Goal: Find specific page/section: Find specific page/section

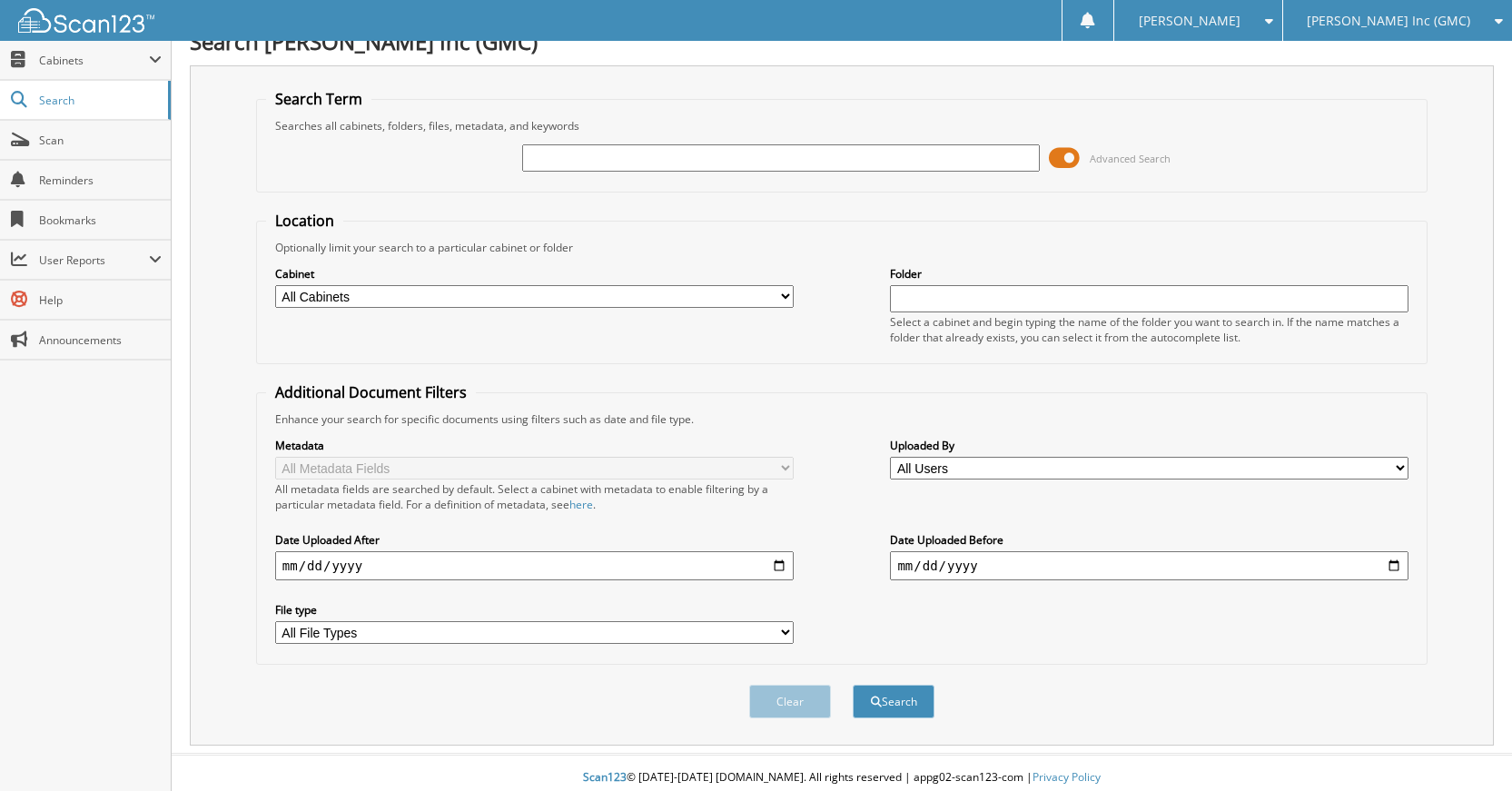
scroll to position [34, 0]
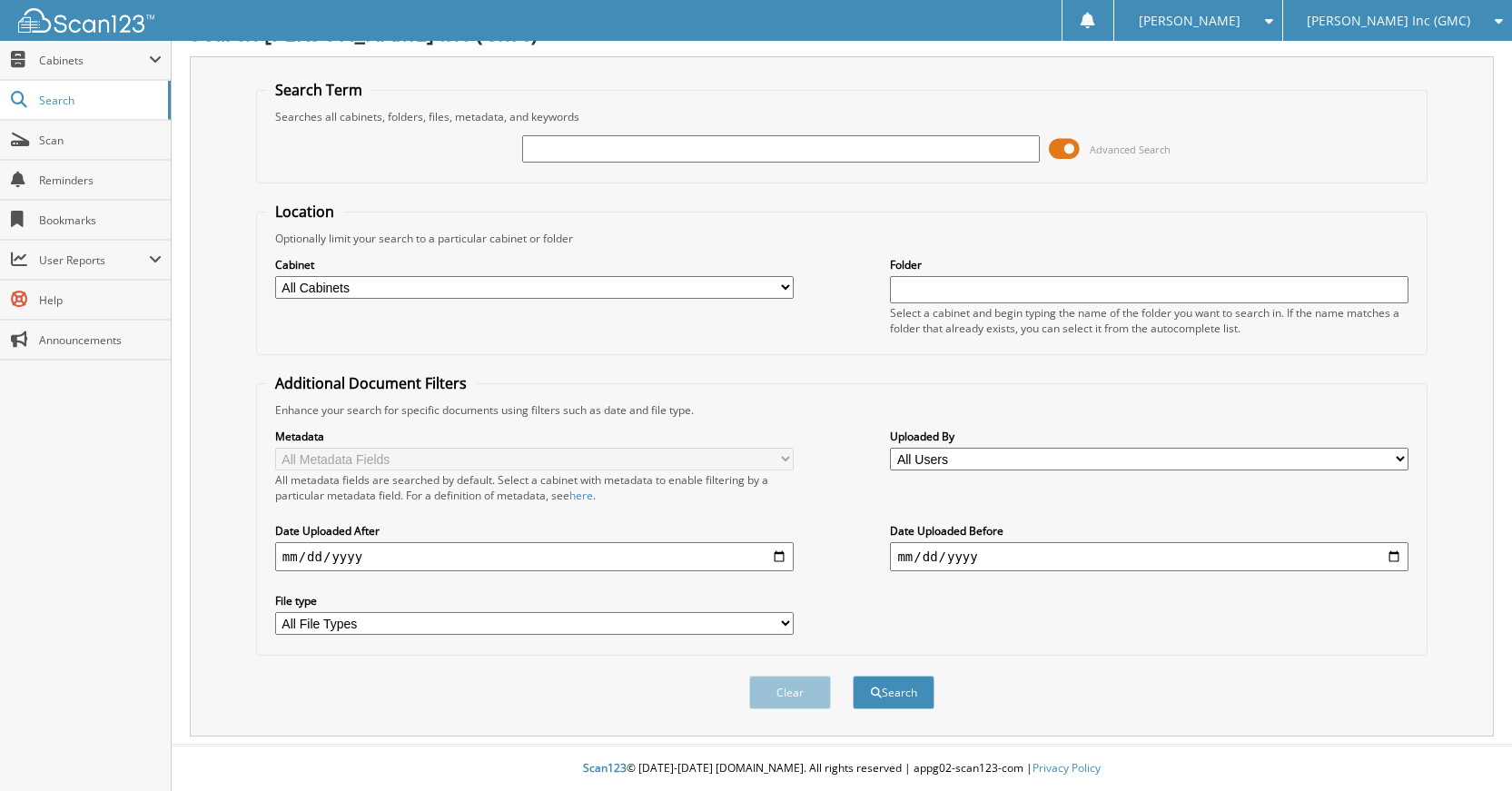
click at [841, 157] on input "text" at bounding box center [781, 149] width 518 height 27
type input "g"
type input "G1783"
click at [852, 676] on button "Search" at bounding box center [892, 692] width 81 height 34
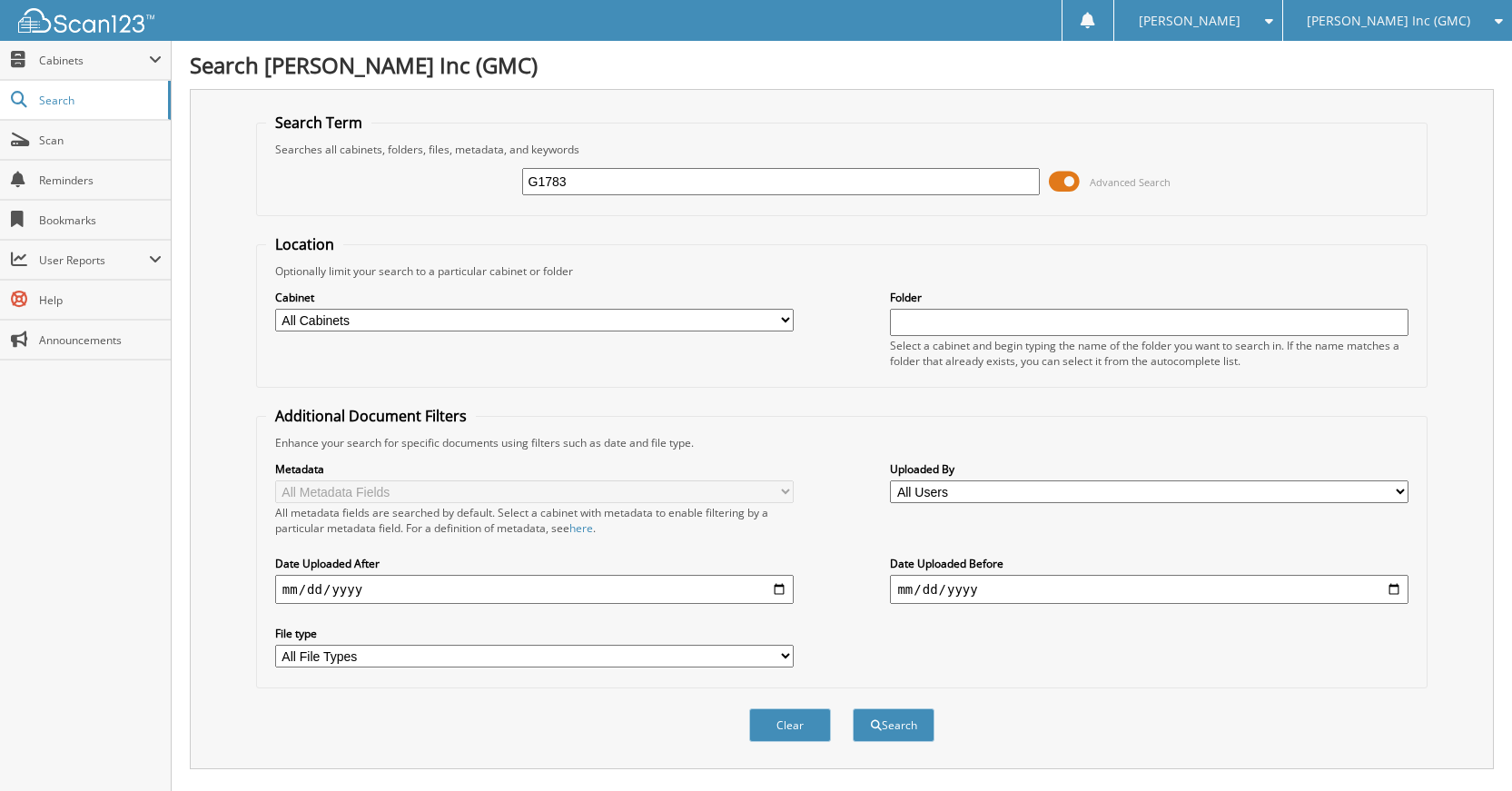
click at [727, 185] on input "G1783" at bounding box center [781, 182] width 518 height 27
type input "G1763"
click at [852, 709] on button "Search" at bounding box center [892, 725] width 81 height 34
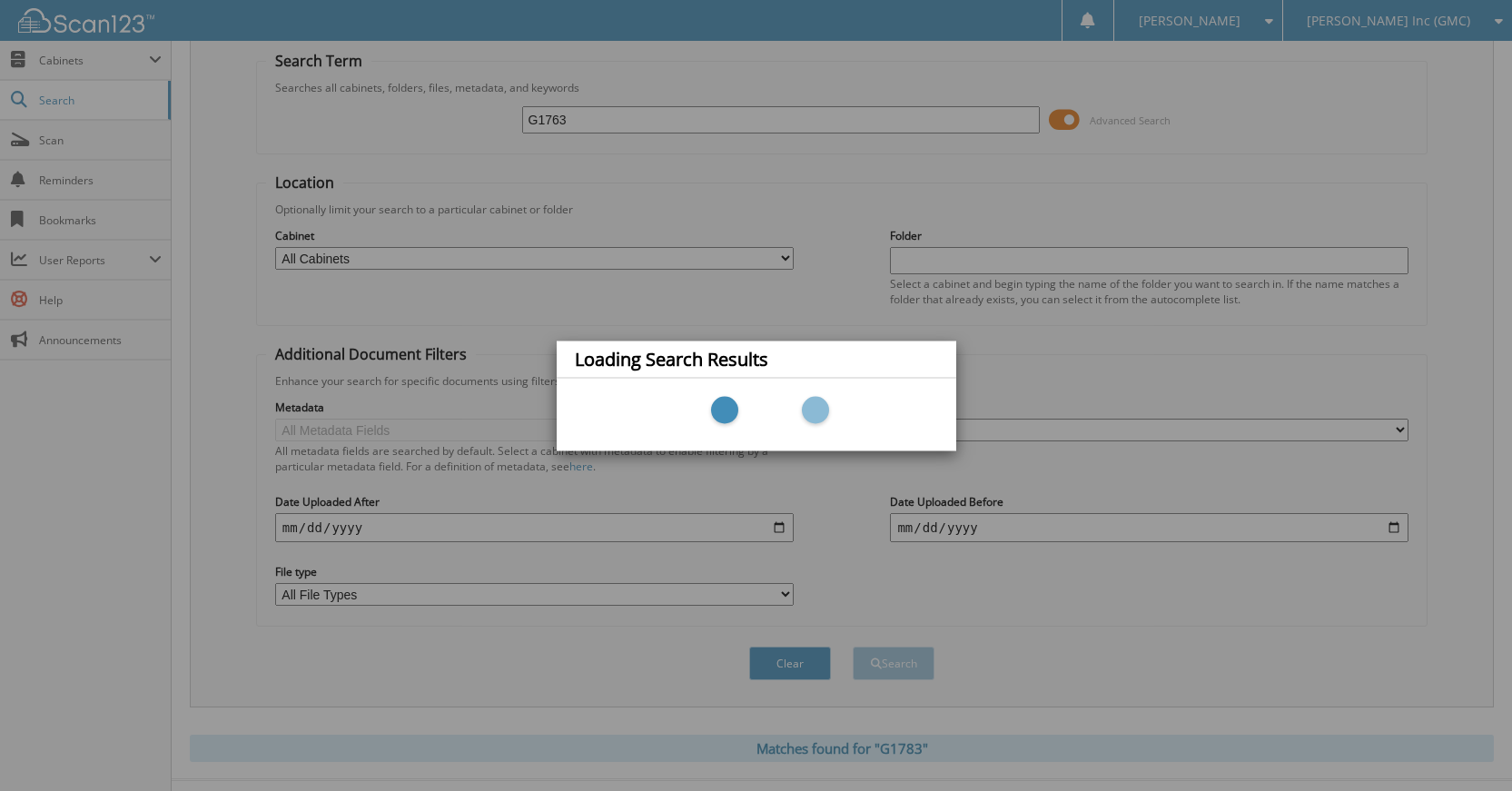
scroll to position [97, 0]
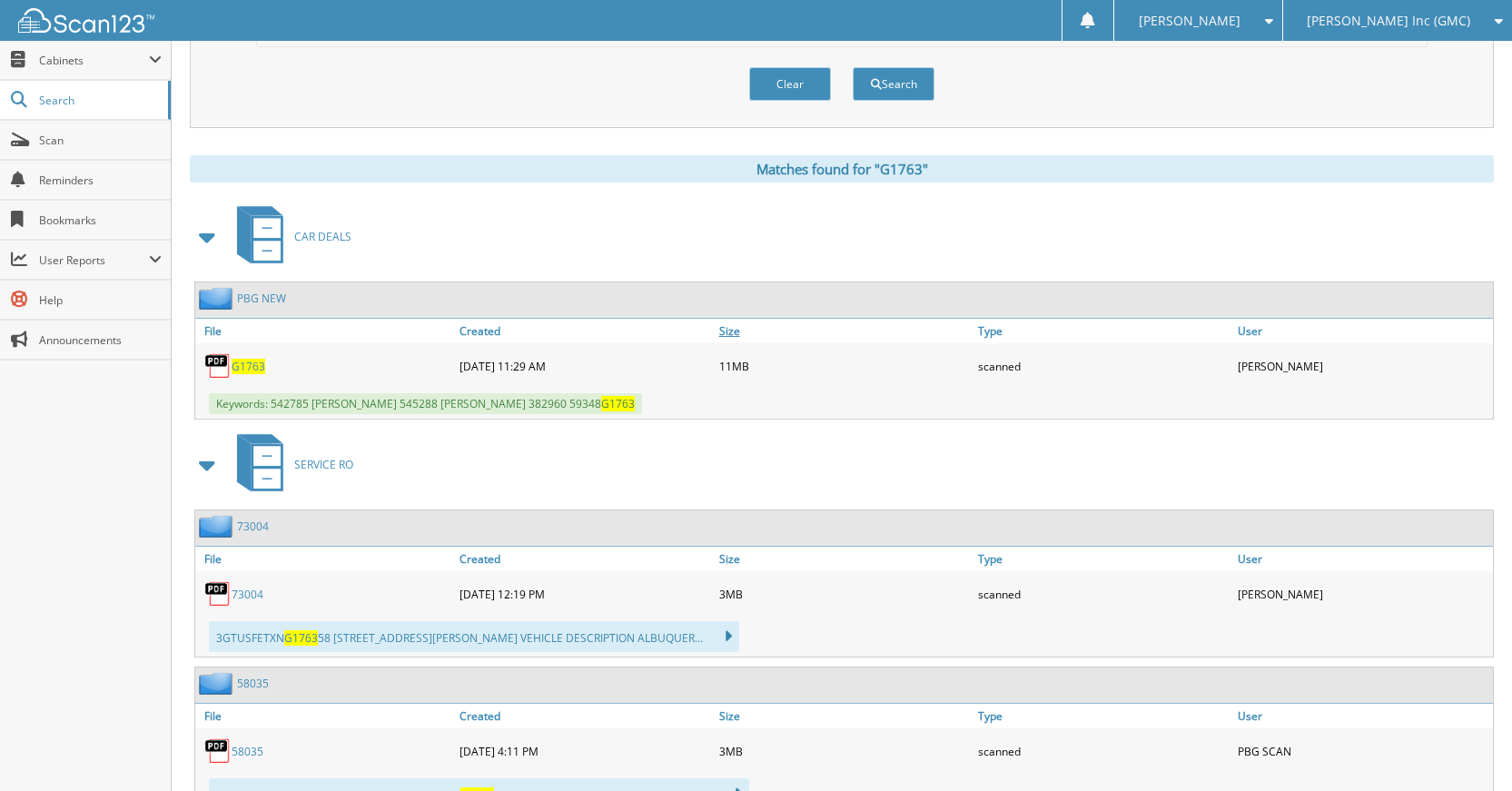
scroll to position [727, 0]
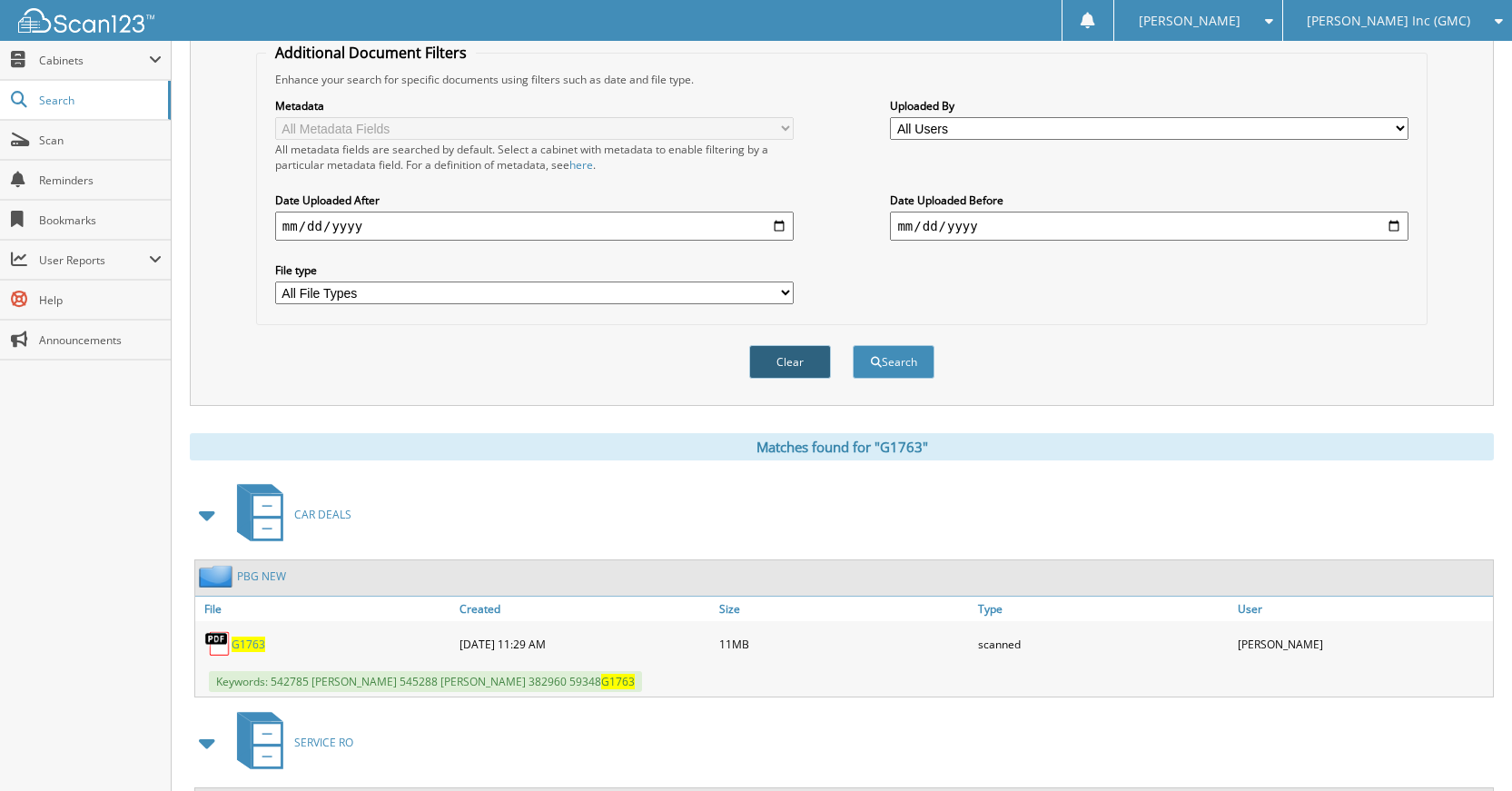
click at [807, 351] on button "Clear" at bounding box center [789, 362] width 81 height 34
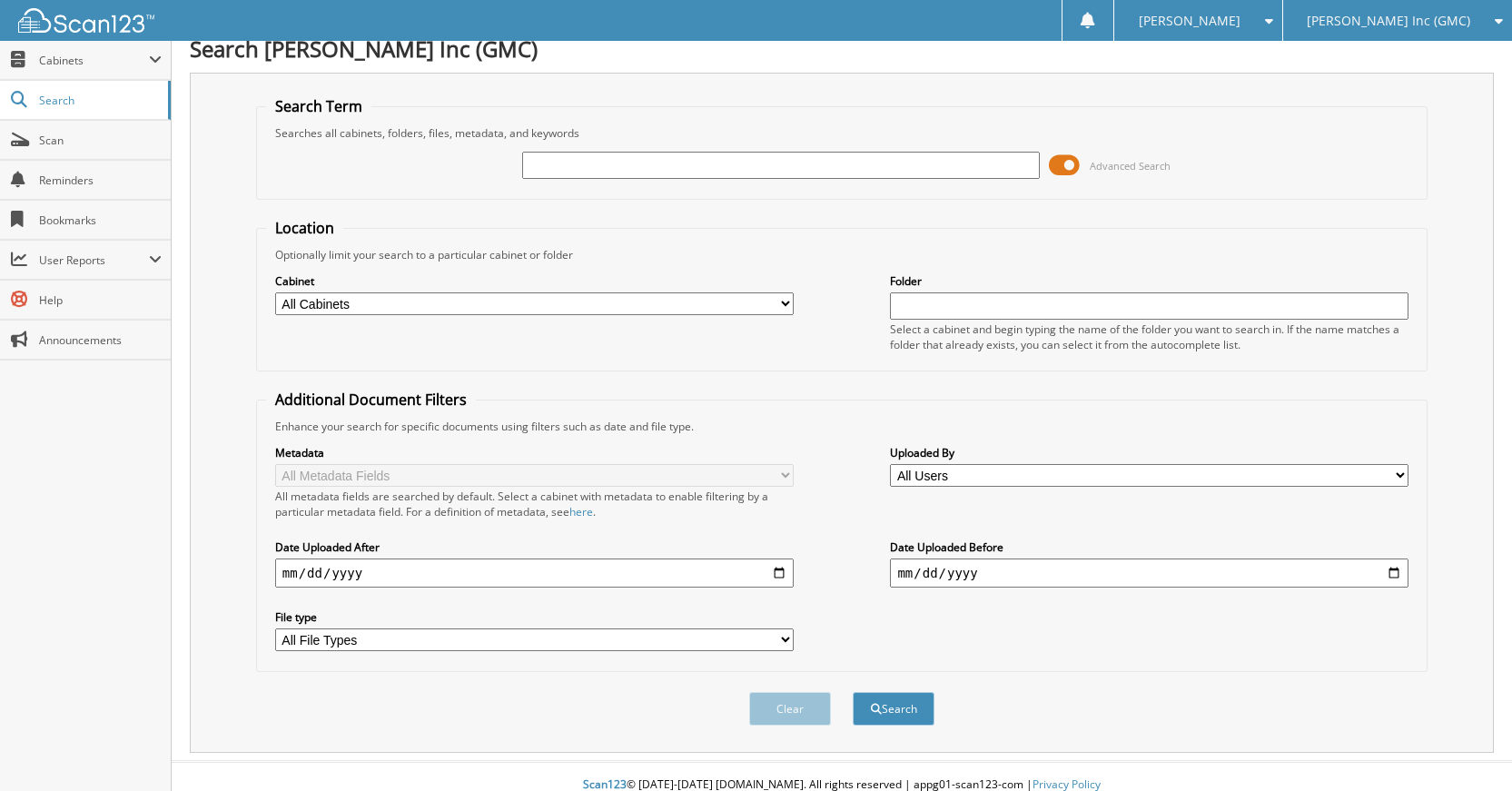
scroll to position [0, 0]
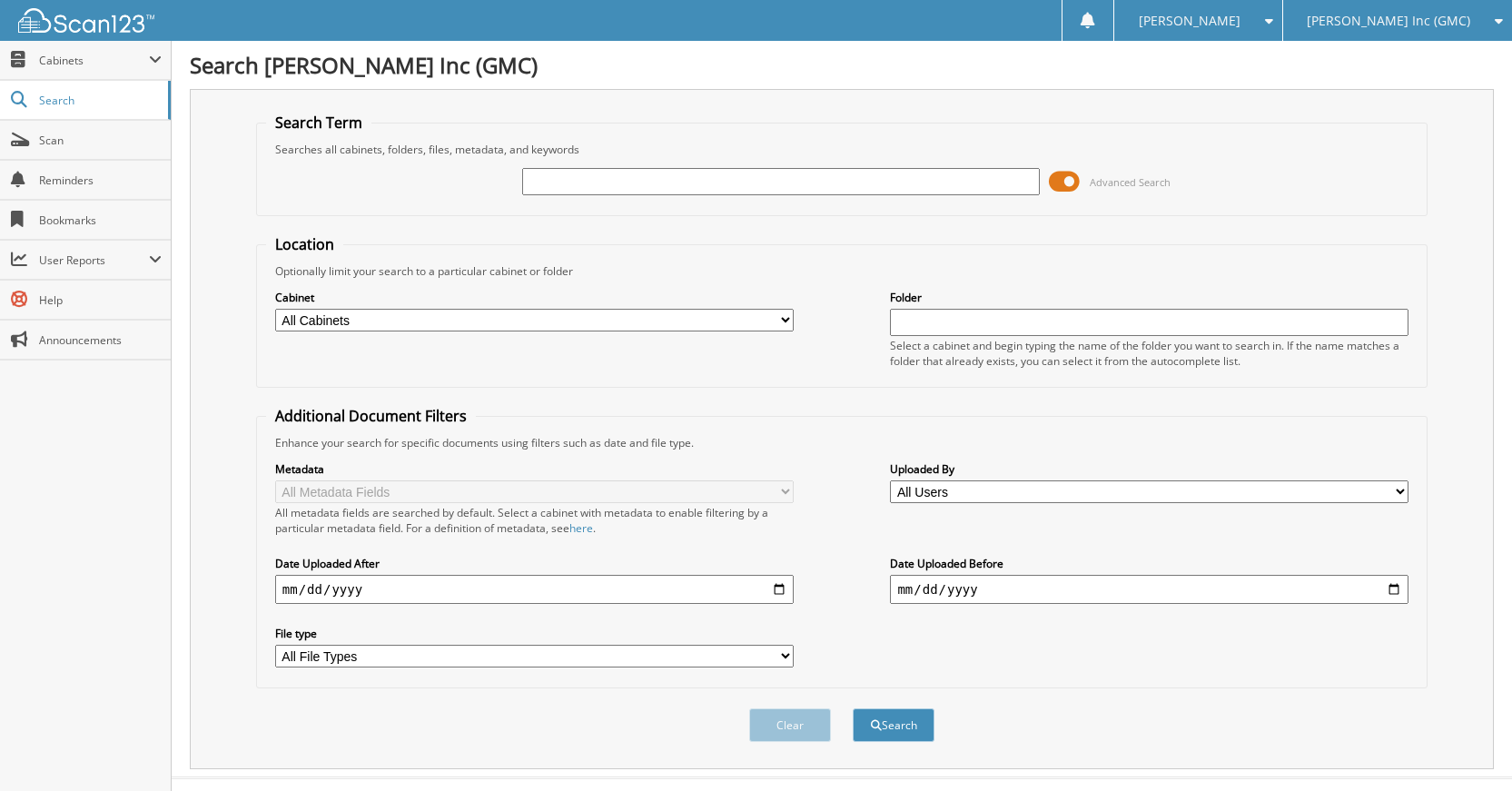
click at [893, 181] on input "text" at bounding box center [781, 182] width 518 height 27
type input "G90408"
click at [852, 709] on button "Search" at bounding box center [892, 725] width 81 height 34
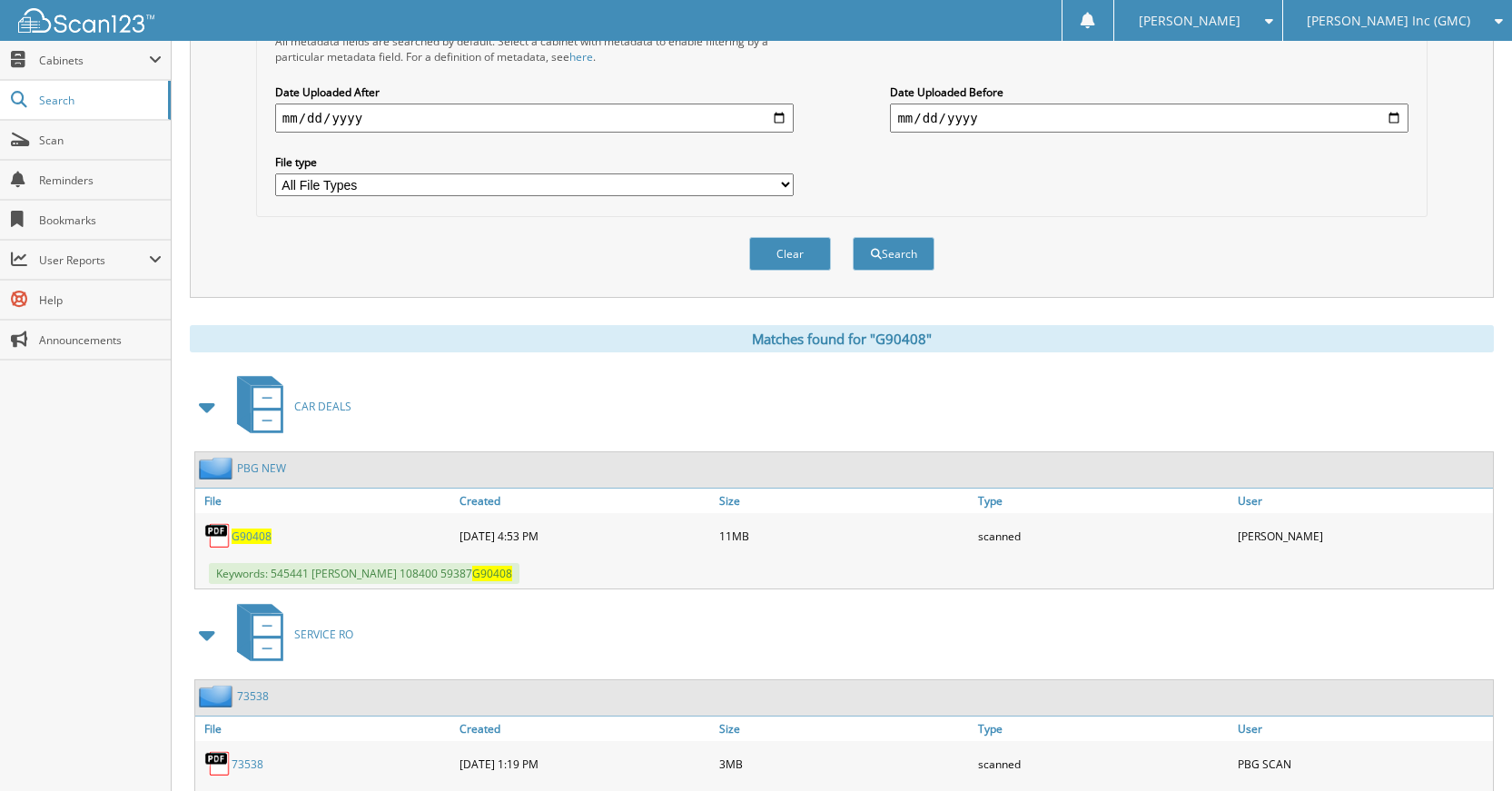
scroll to position [545, 0]
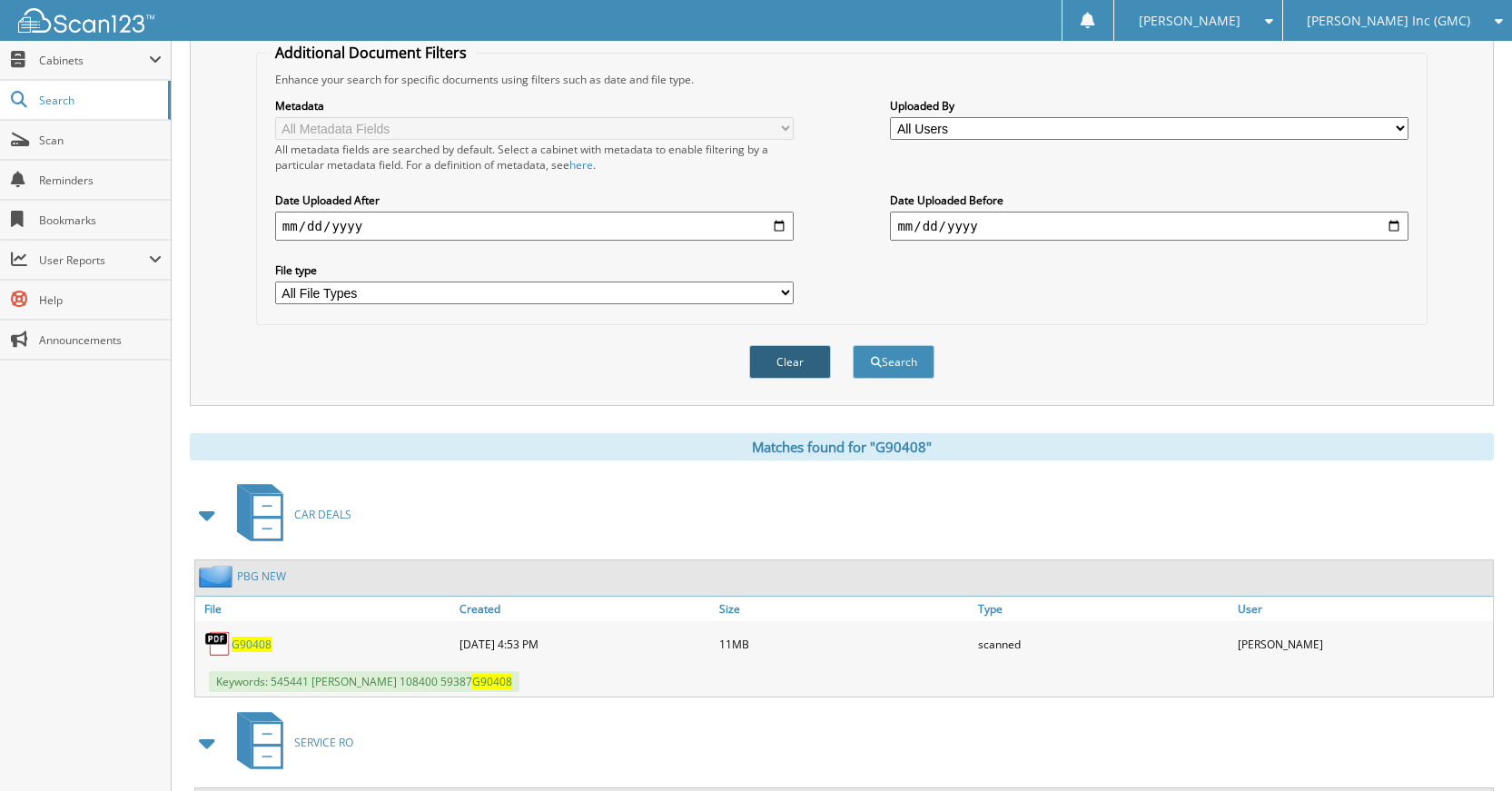
click at [812, 360] on button "Clear" at bounding box center [789, 362] width 81 height 34
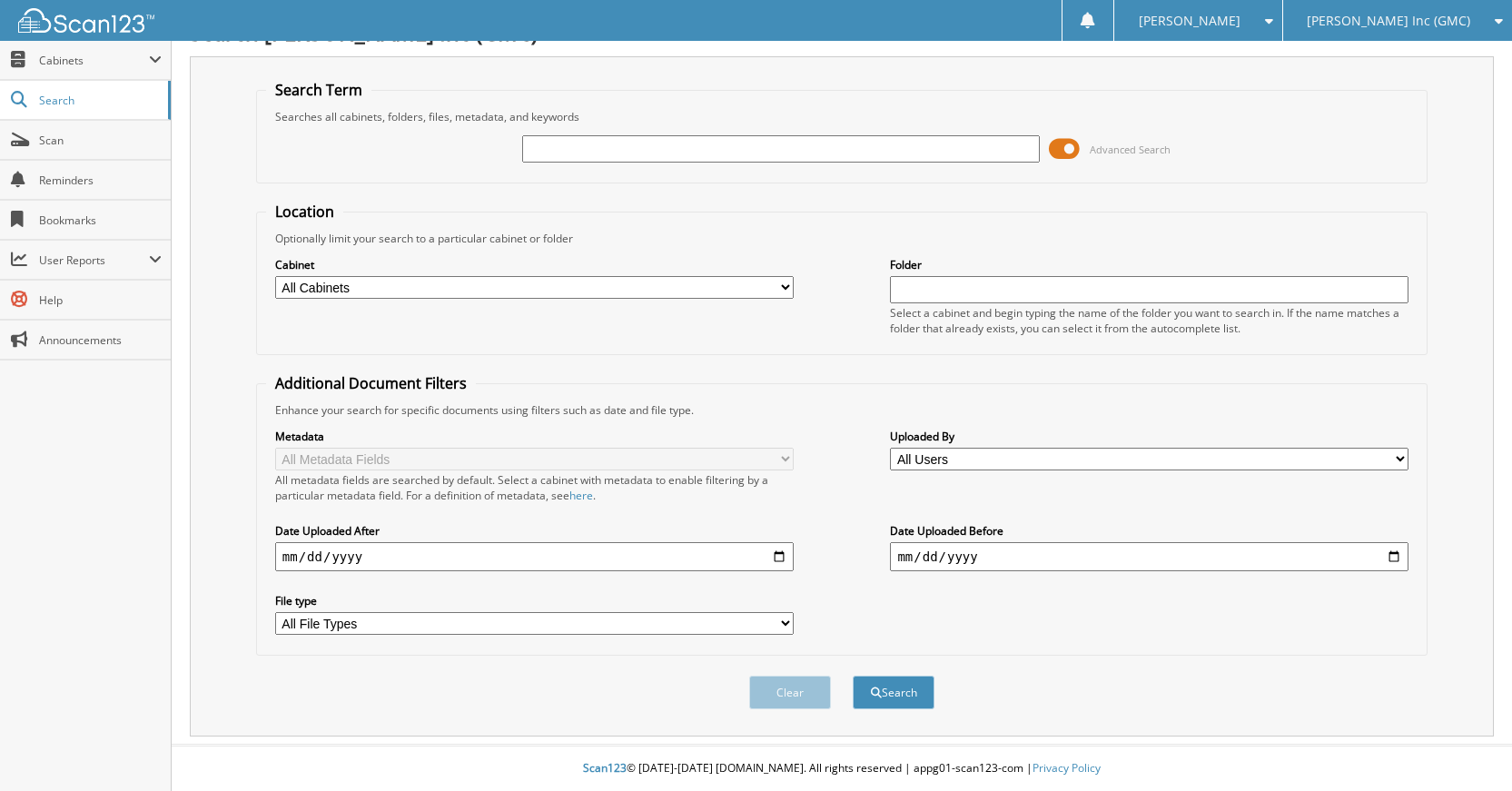
scroll to position [0, 0]
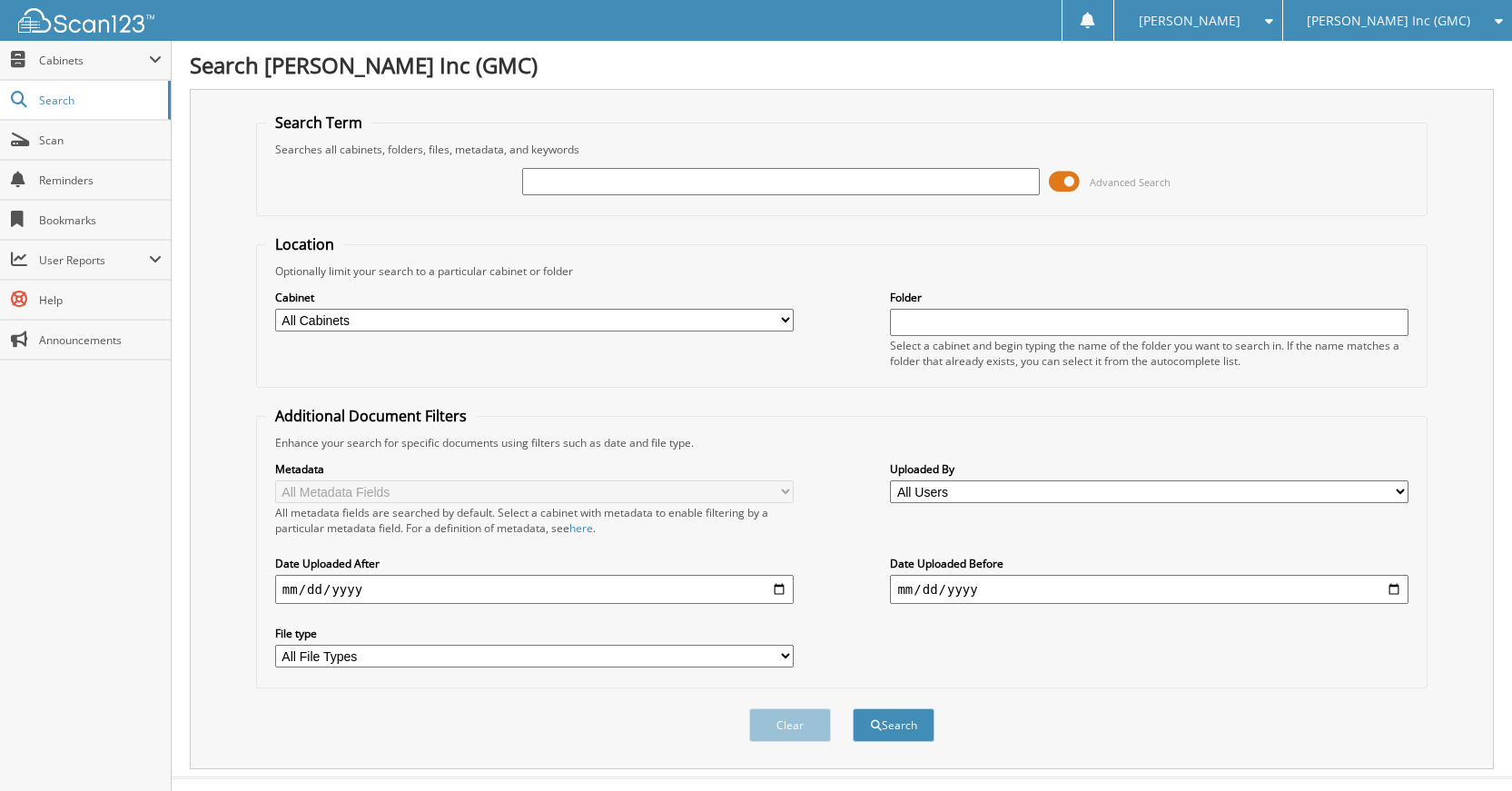
click at [872, 190] on input "text" at bounding box center [781, 182] width 518 height 27
type input "G5077"
click at [852, 709] on button "Search" at bounding box center [892, 725] width 81 height 34
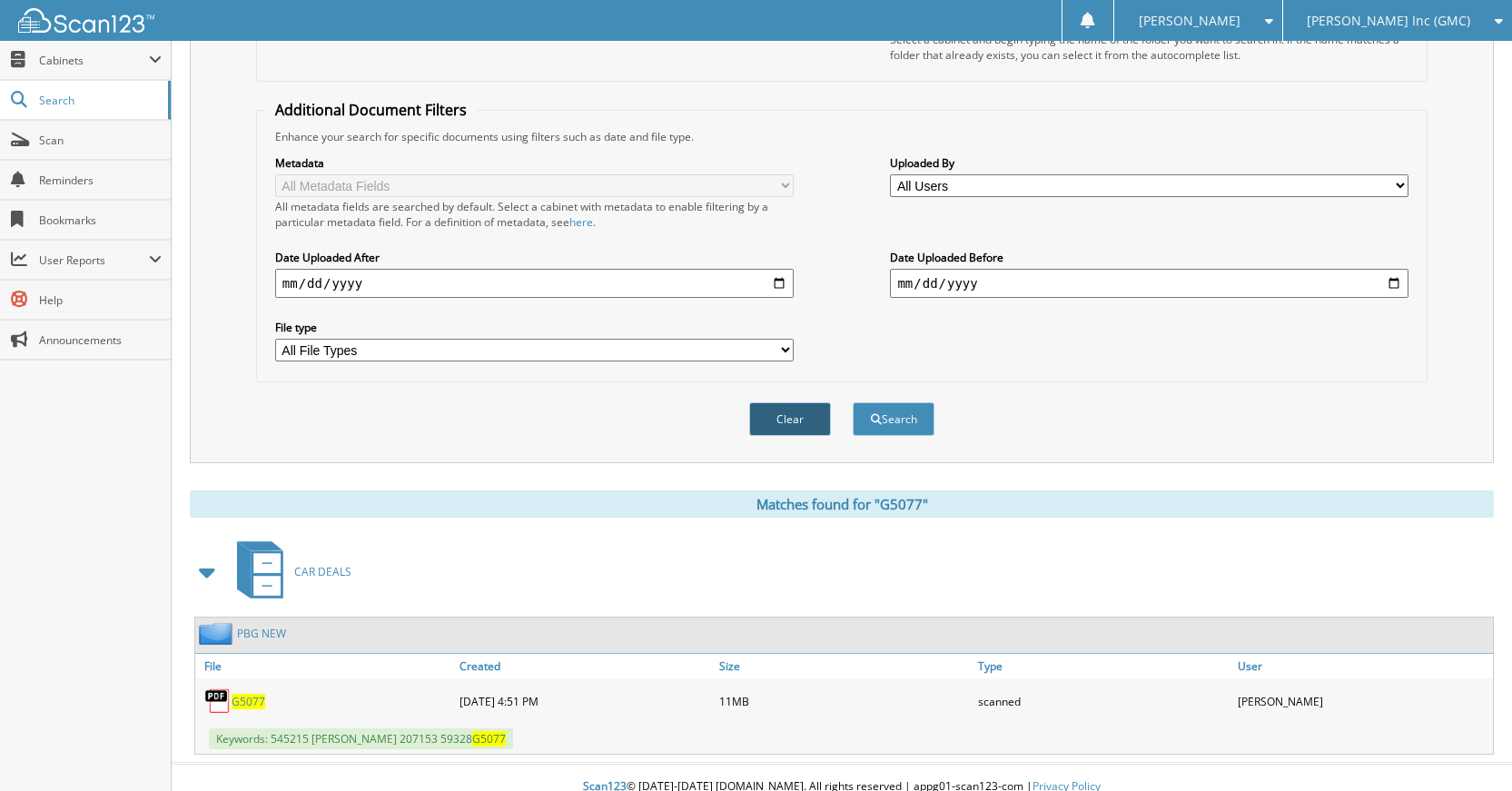
scroll to position [325, 0]
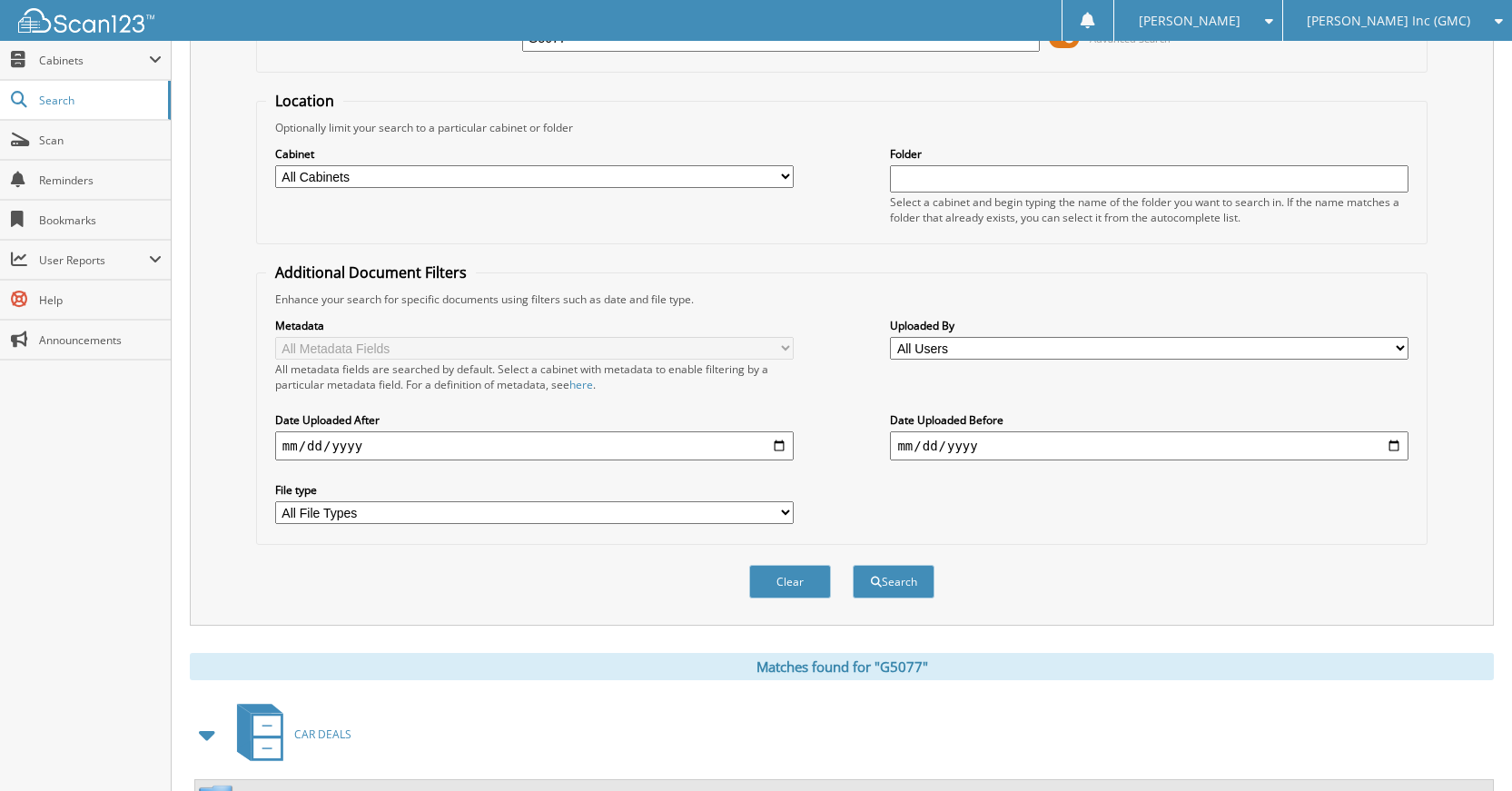
click at [794, 592] on button "Clear" at bounding box center [789, 581] width 81 height 34
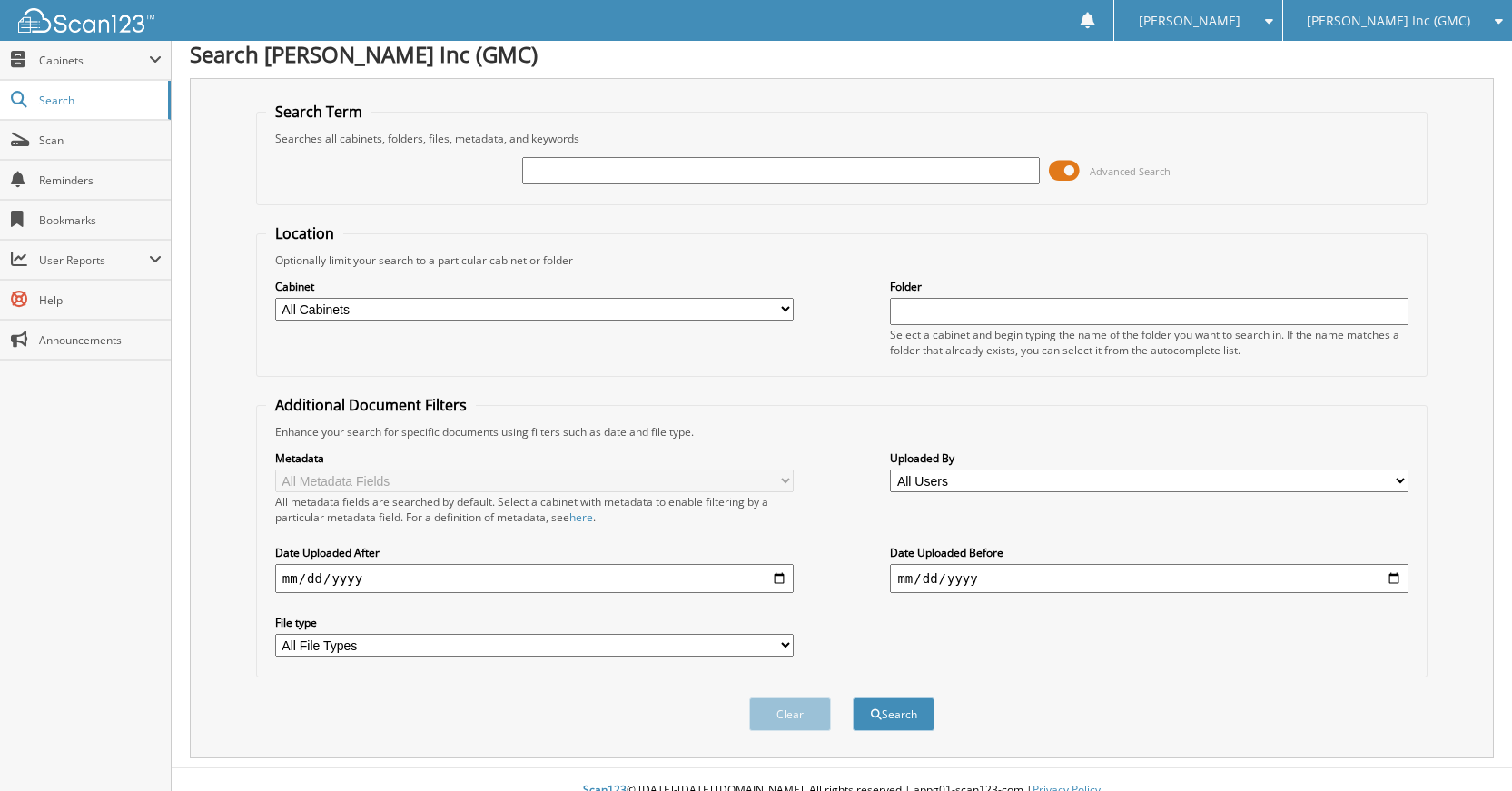
scroll to position [0, 0]
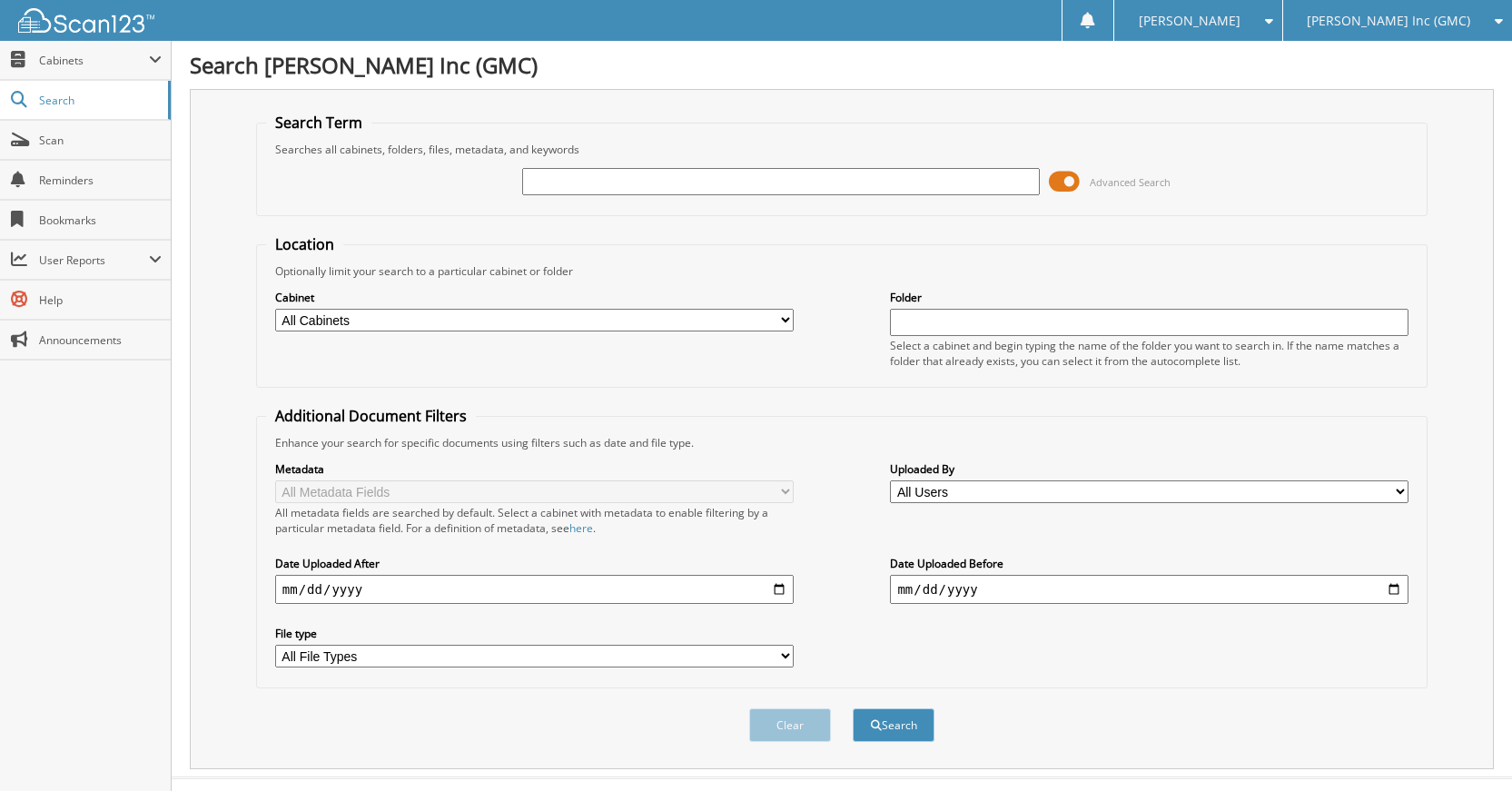
click at [897, 187] on input "text" at bounding box center [781, 182] width 518 height 27
type input "G78450"
click at [852, 709] on button "Search" at bounding box center [892, 725] width 81 height 34
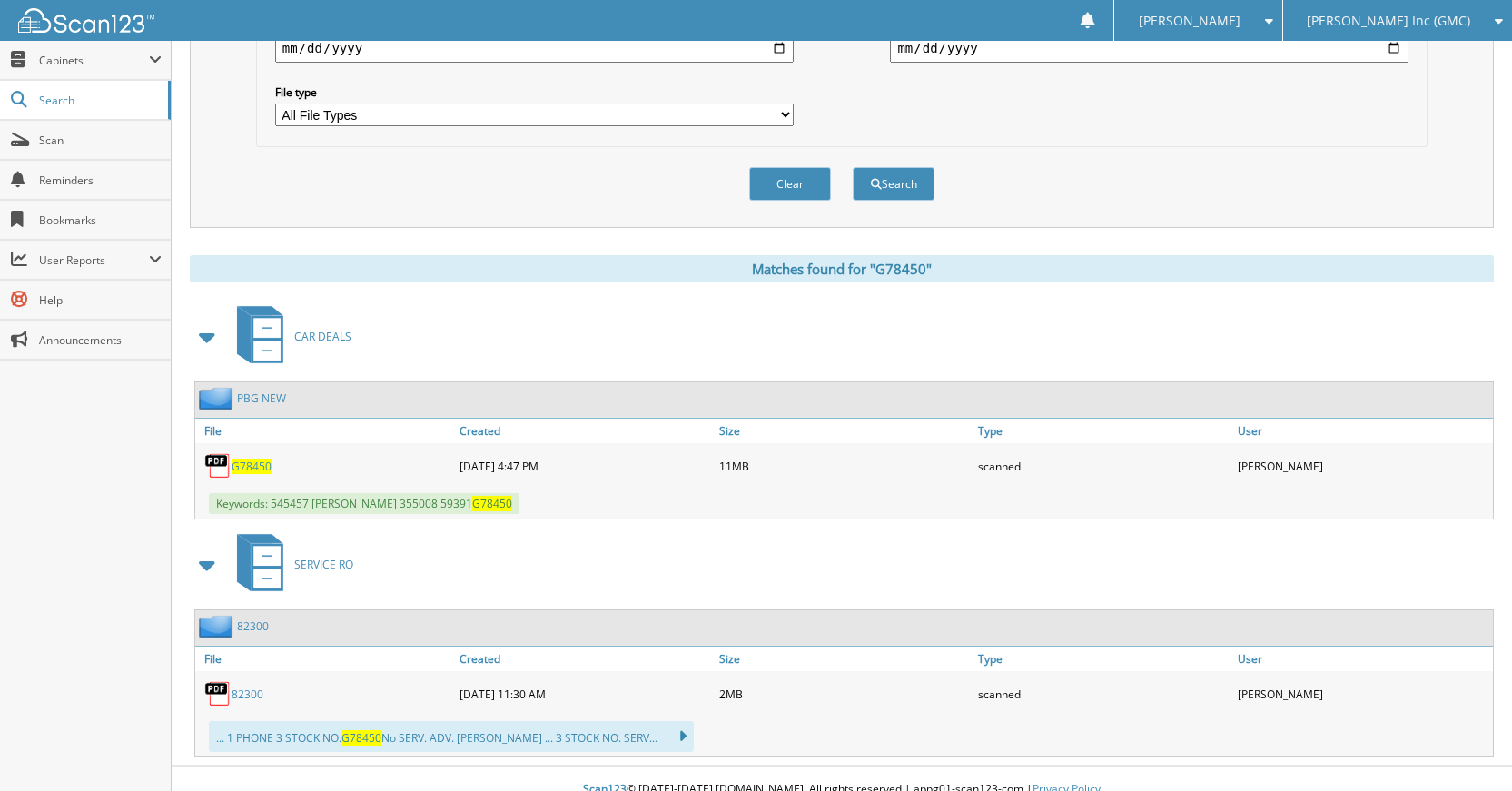
scroll to position [563, 0]
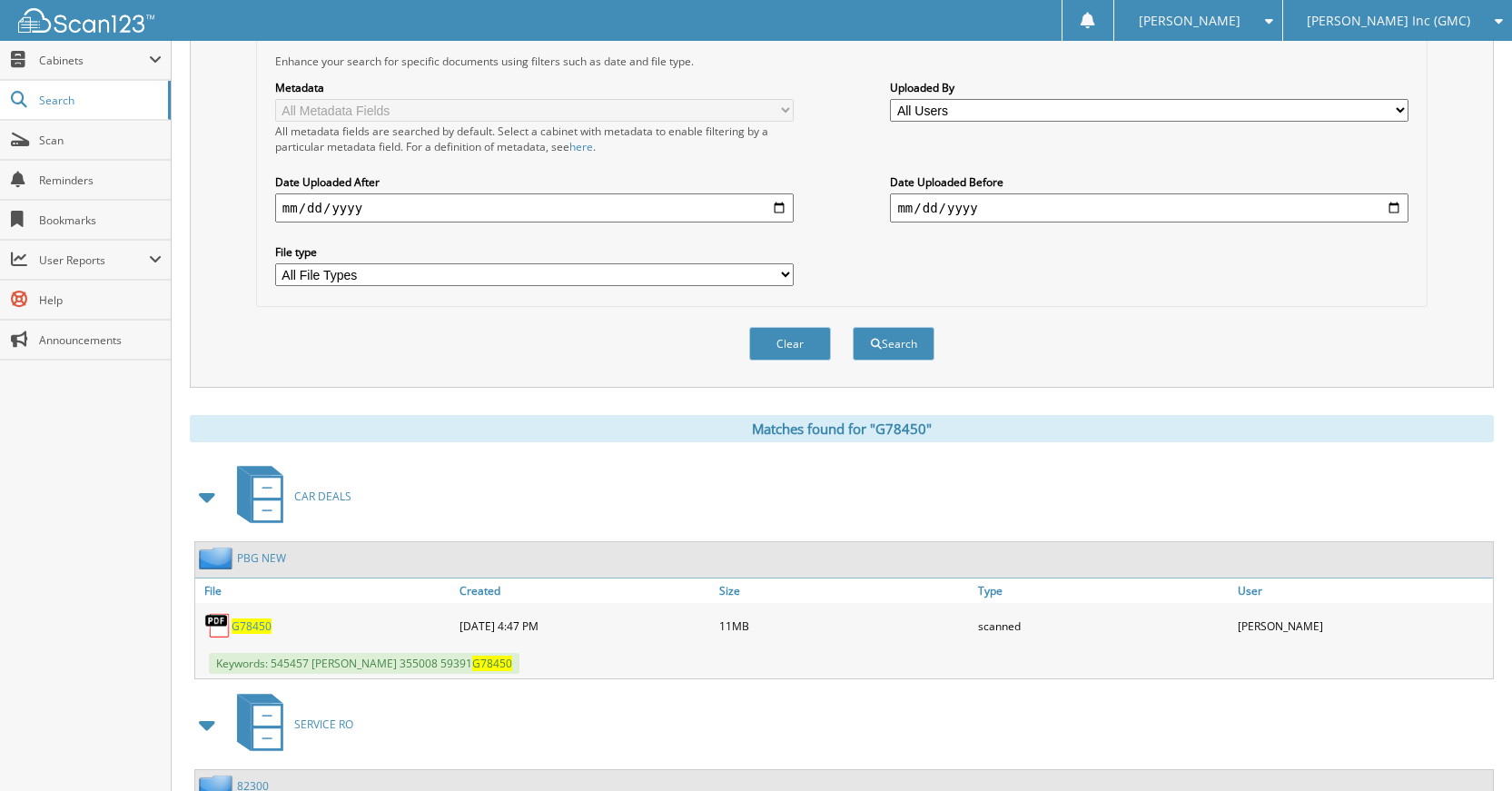
click at [769, 352] on button "Clear" at bounding box center [789, 343] width 81 height 34
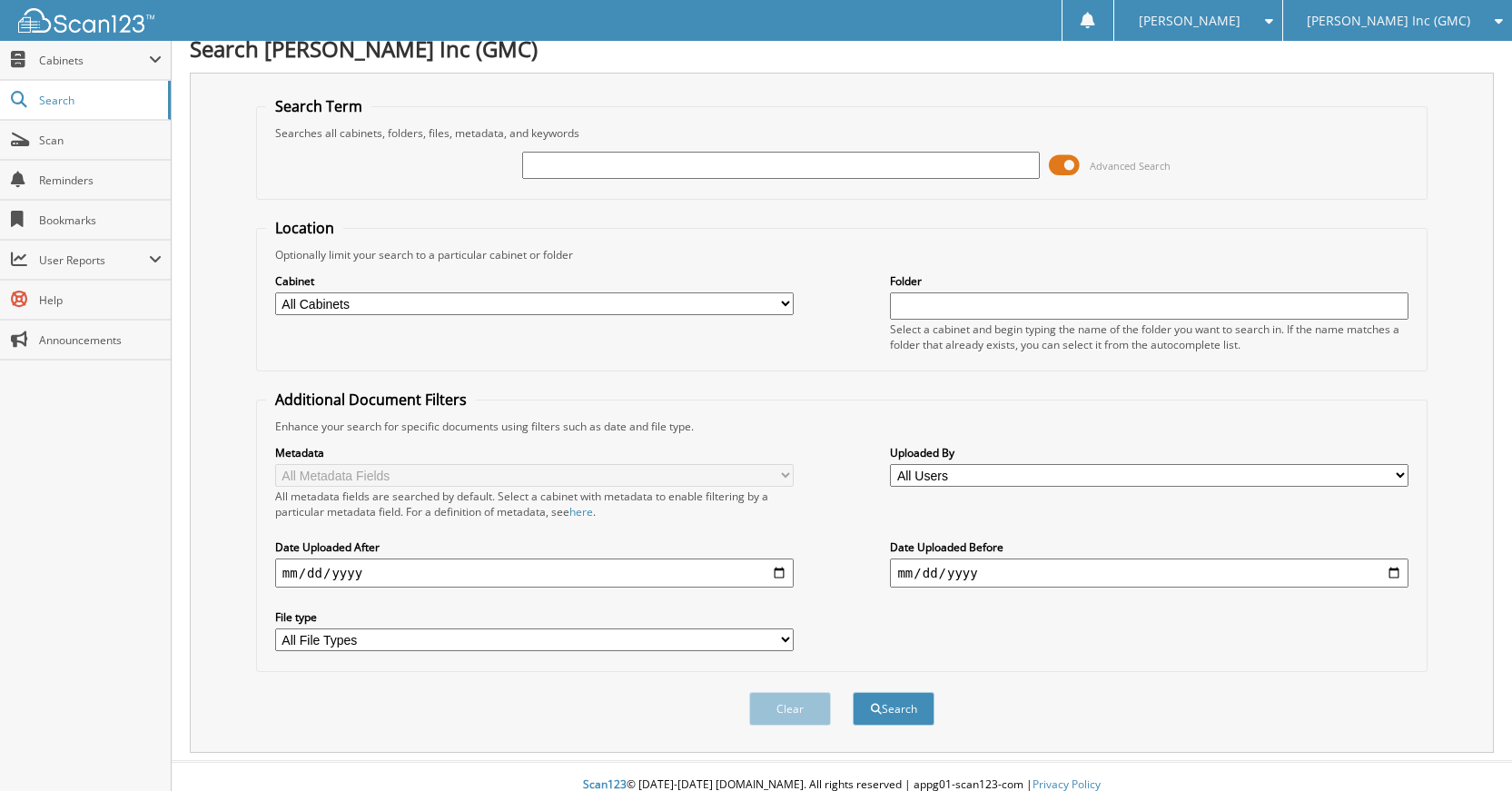
scroll to position [0, 0]
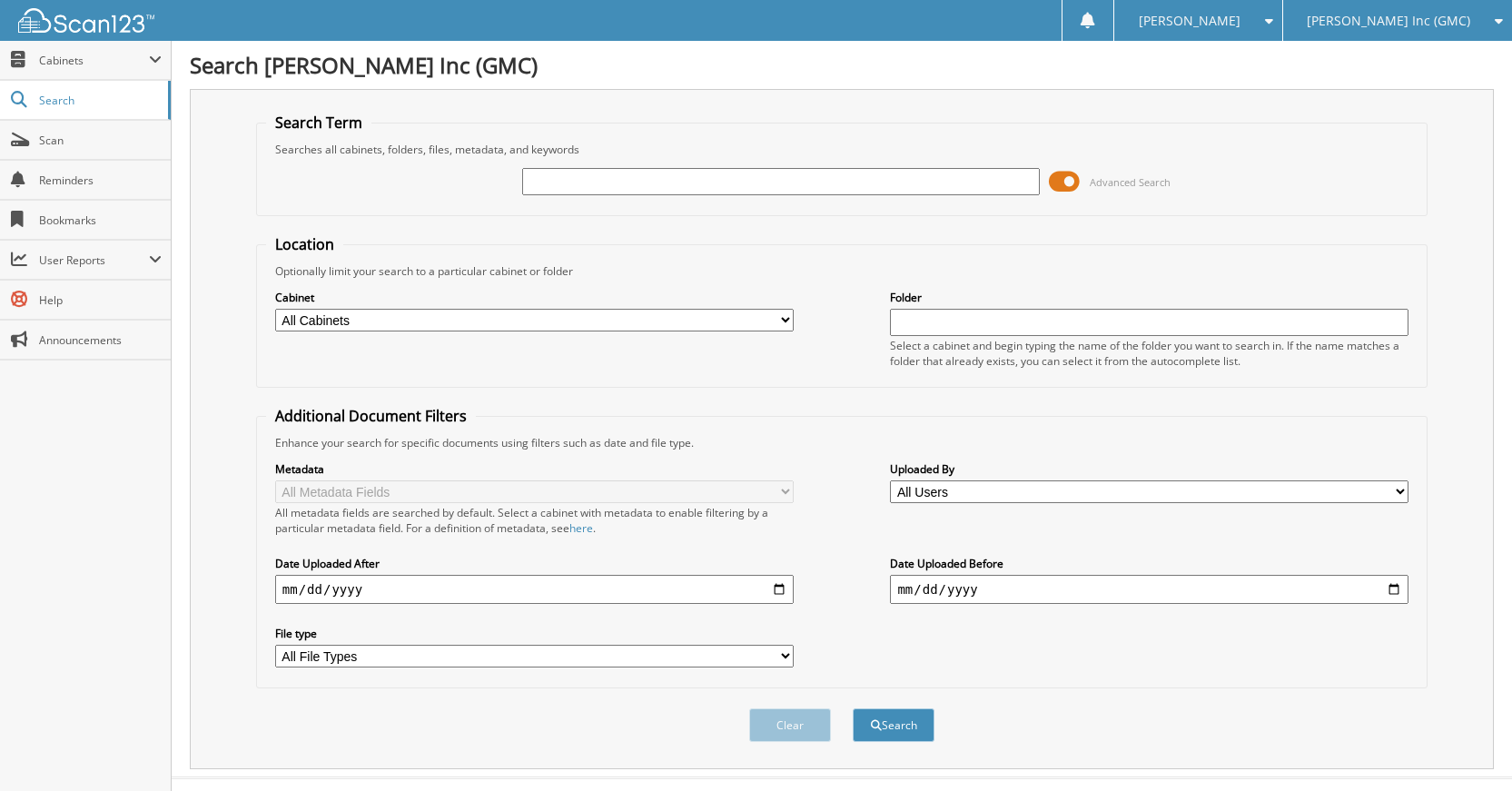
click at [917, 189] on input "text" at bounding box center [781, 182] width 518 height 27
type input "G1765"
click at [852, 709] on button "Search" at bounding box center [892, 725] width 81 height 34
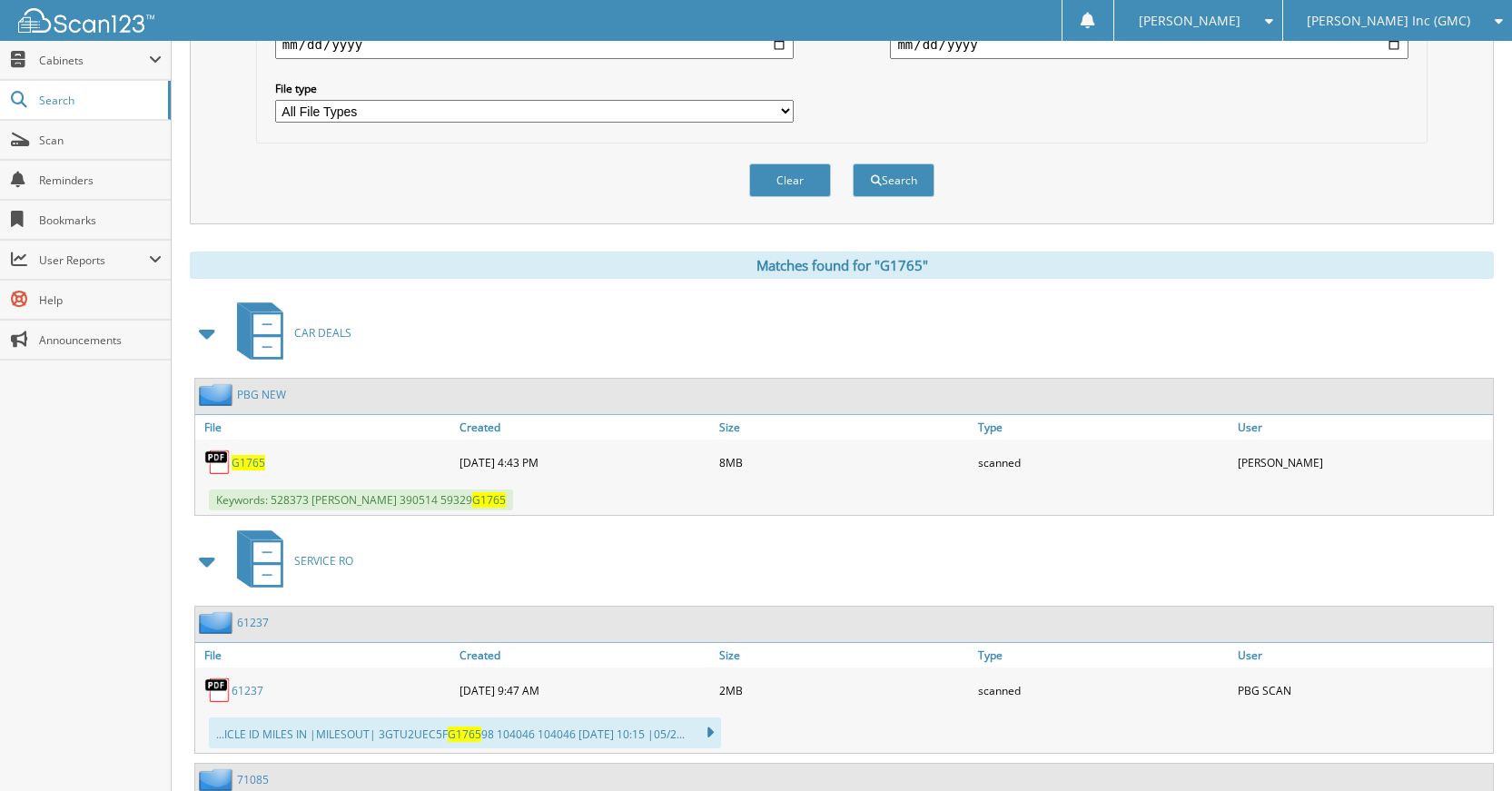
scroll to position [273, 0]
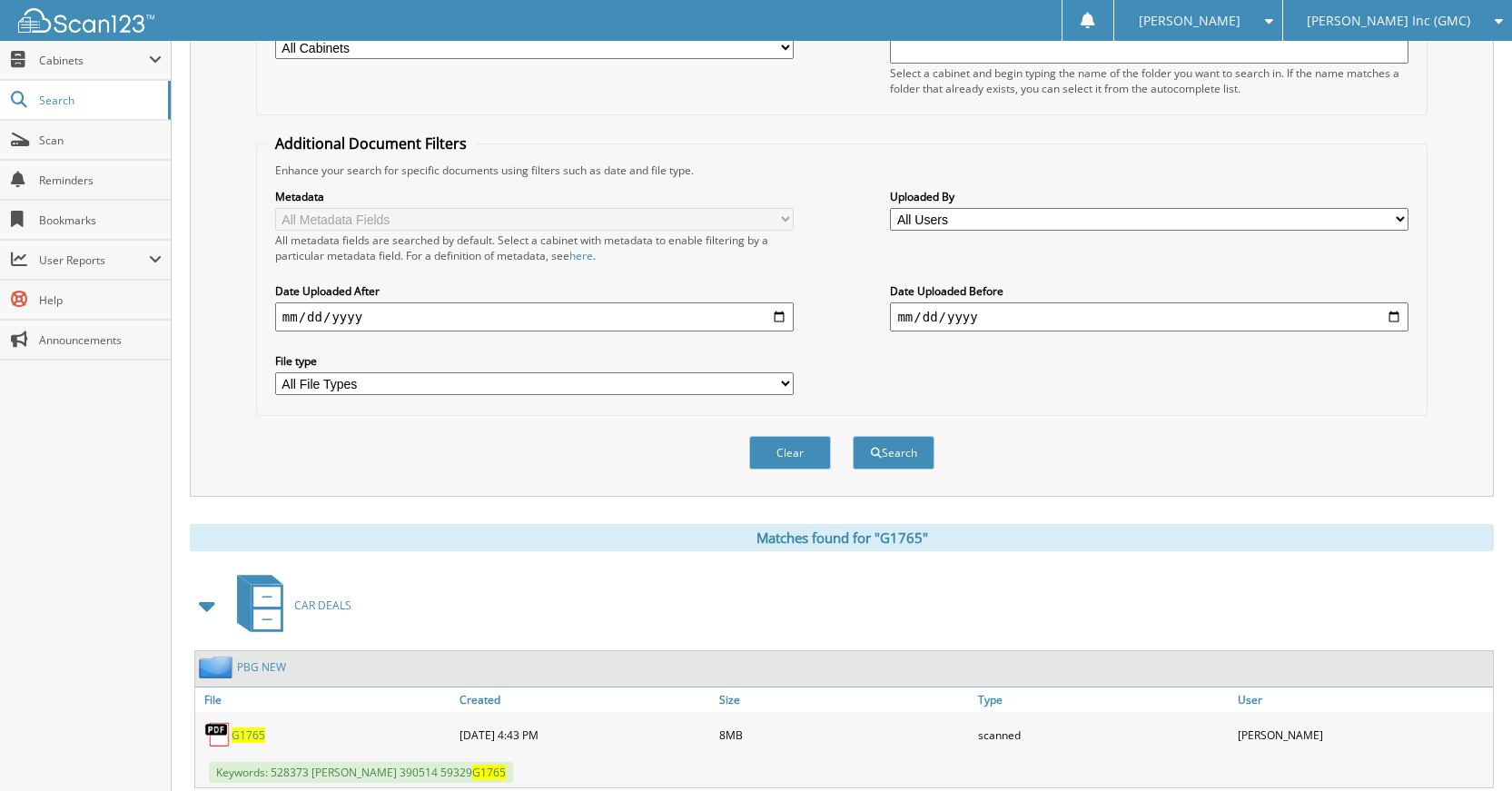
click at [795, 451] on button "Clear" at bounding box center [789, 452] width 81 height 34
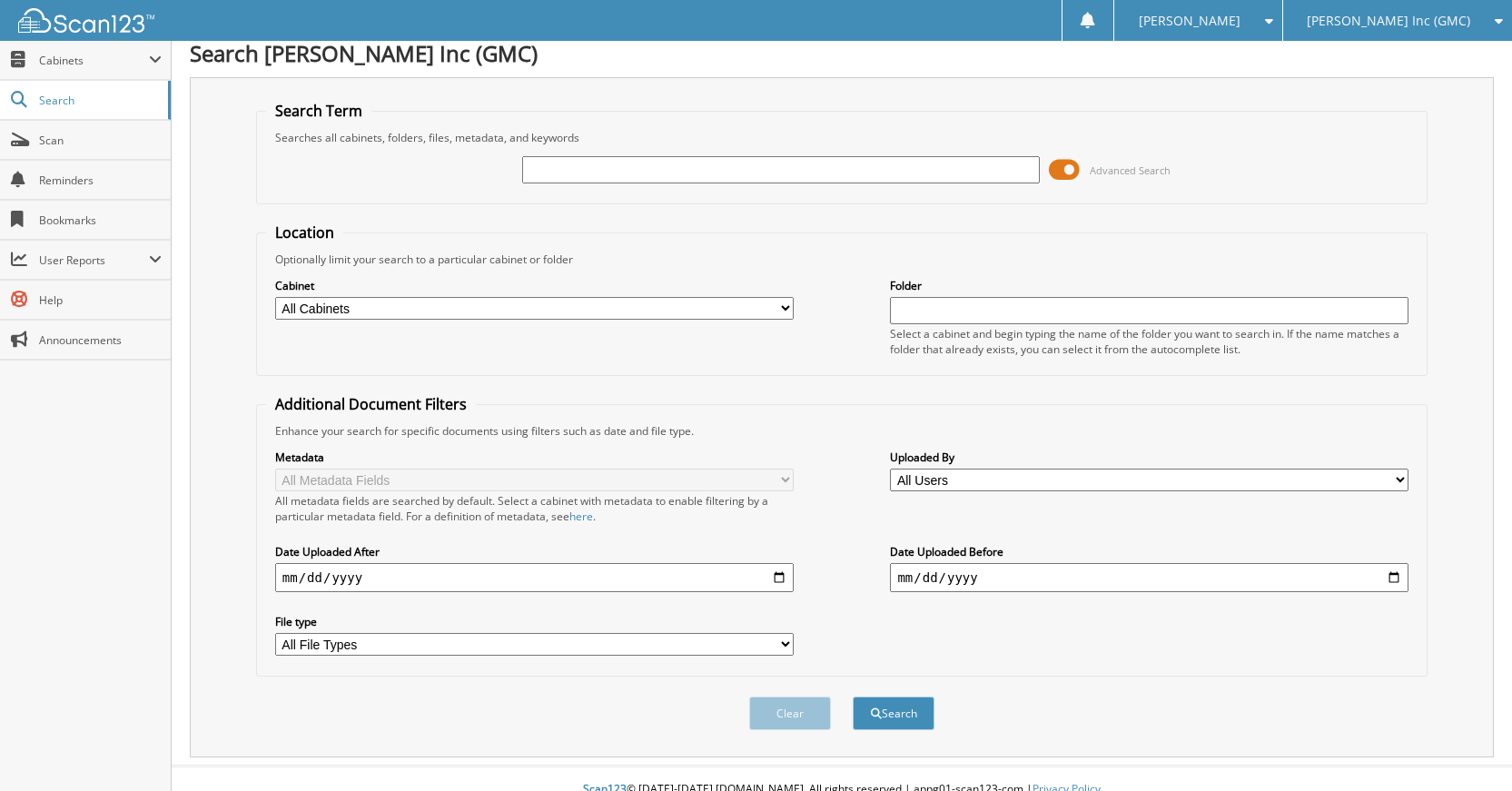
scroll to position [0, 0]
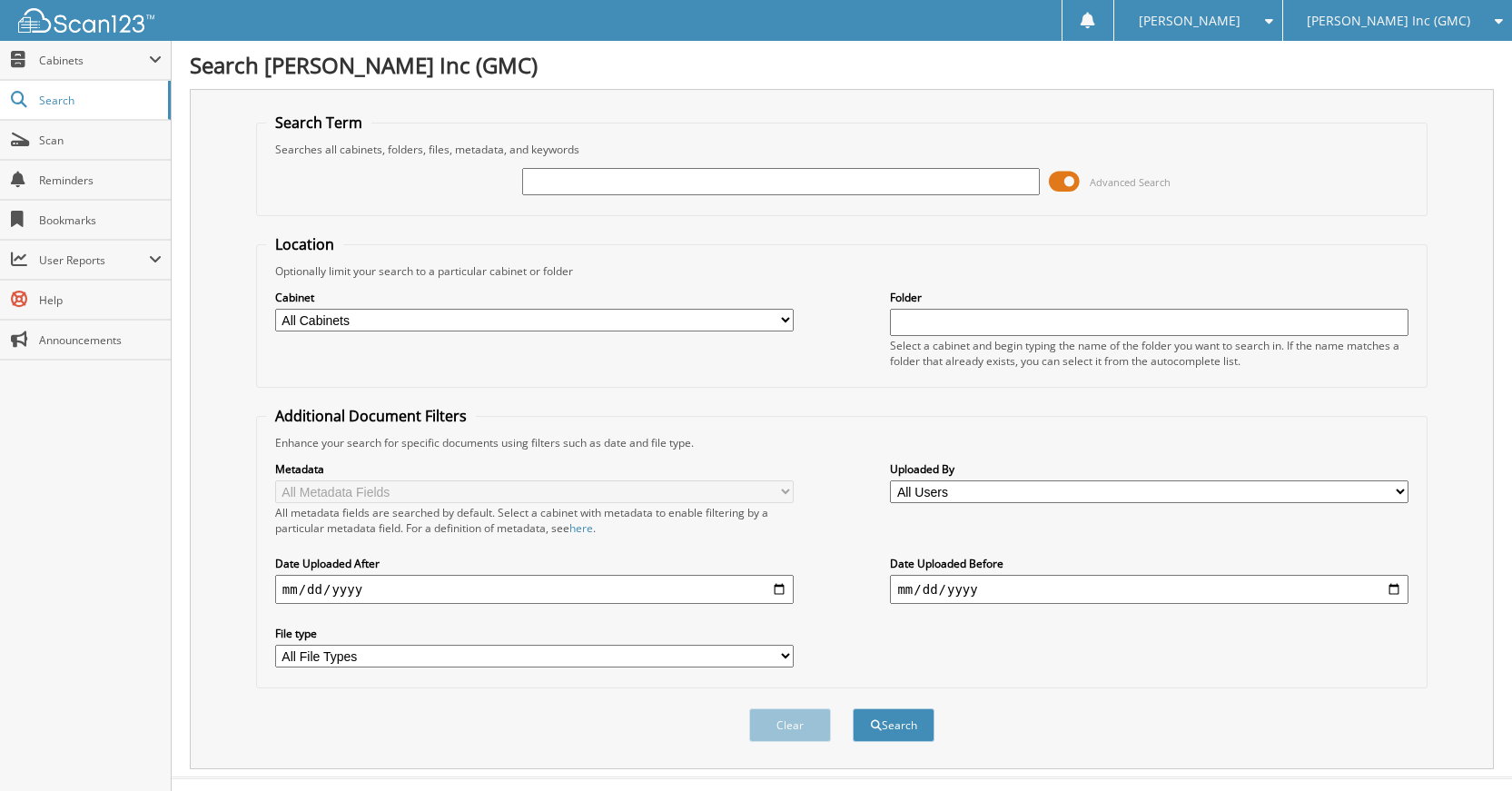
click at [847, 186] on input "text" at bounding box center [781, 182] width 518 height 27
type input "B9193"
click at [852, 709] on button "Search" at bounding box center [892, 725] width 81 height 34
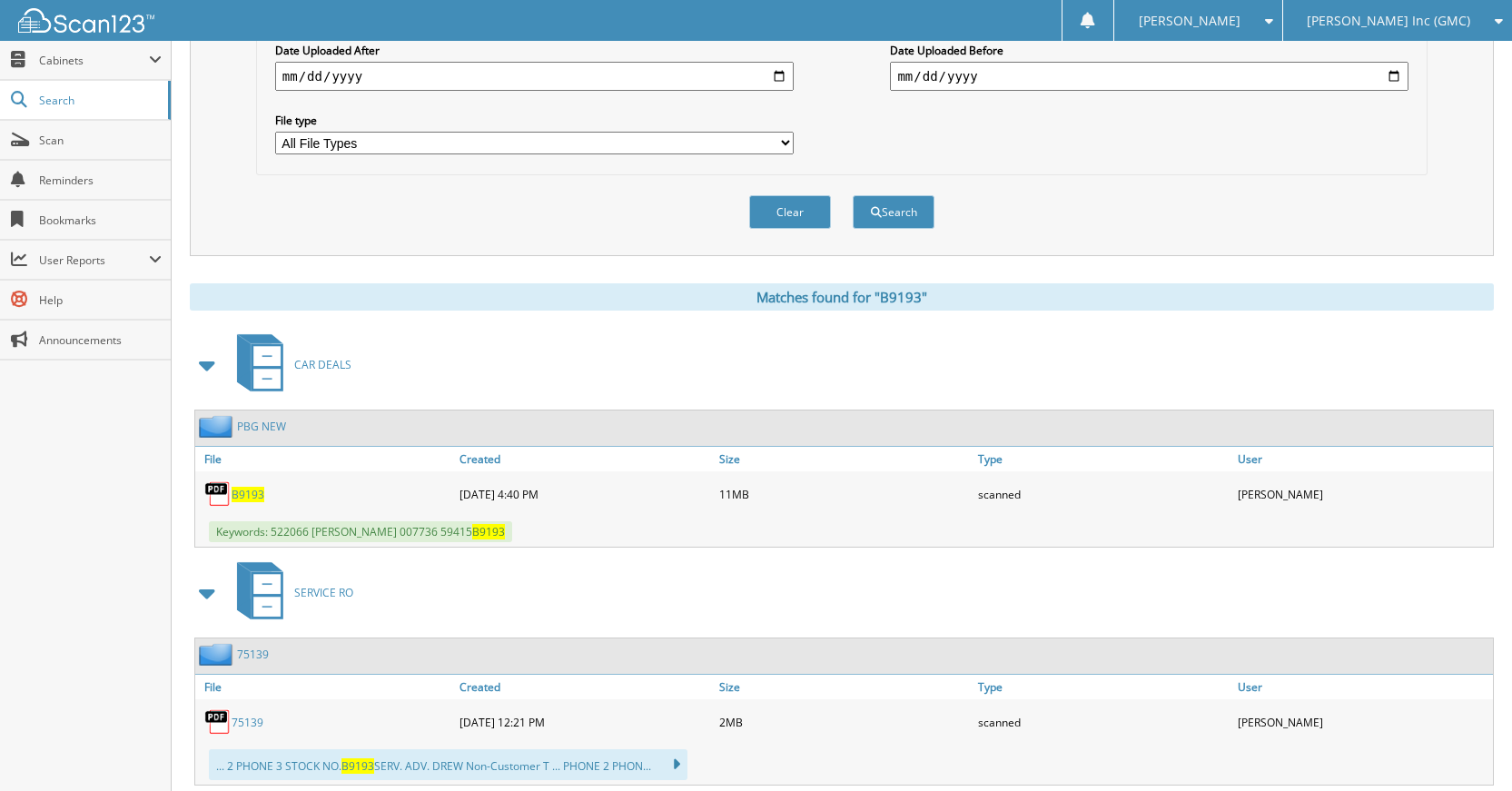
scroll to position [545, 0]
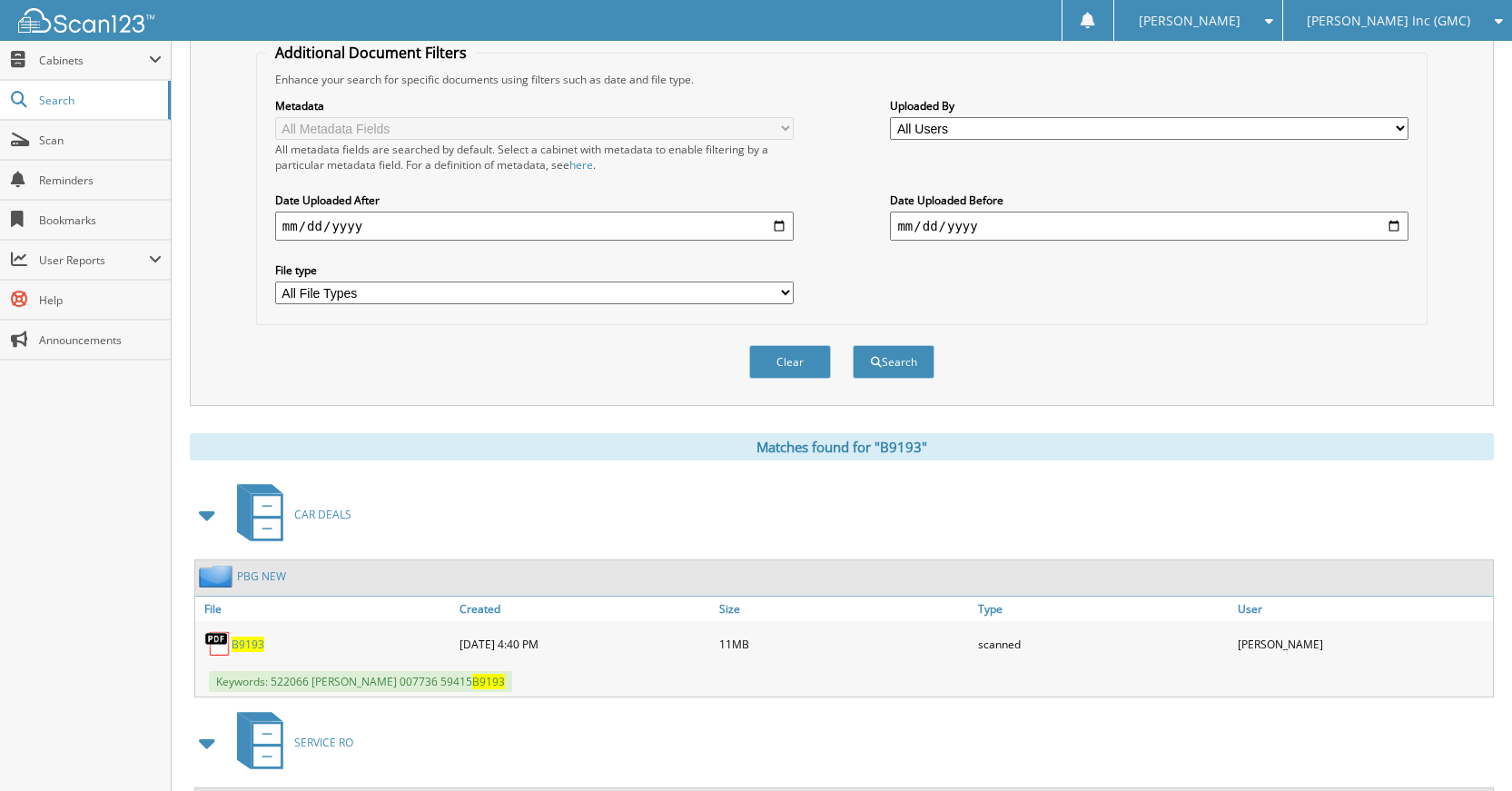
drag, startPoint x: 798, startPoint y: 358, endPoint x: 777, endPoint y: 499, distance: 142.6
click at [795, 358] on button "Clear" at bounding box center [789, 362] width 81 height 34
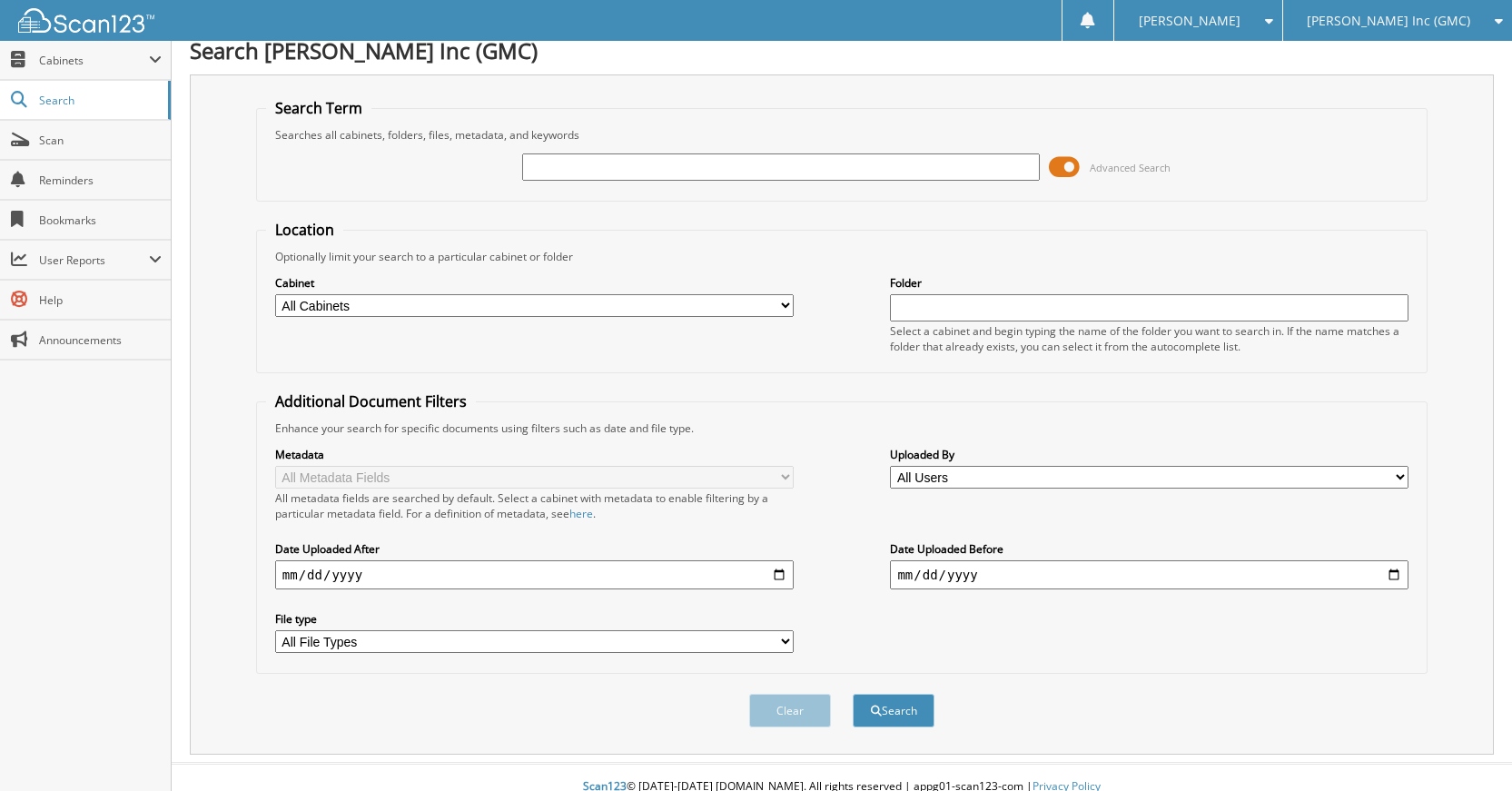
scroll to position [0, 0]
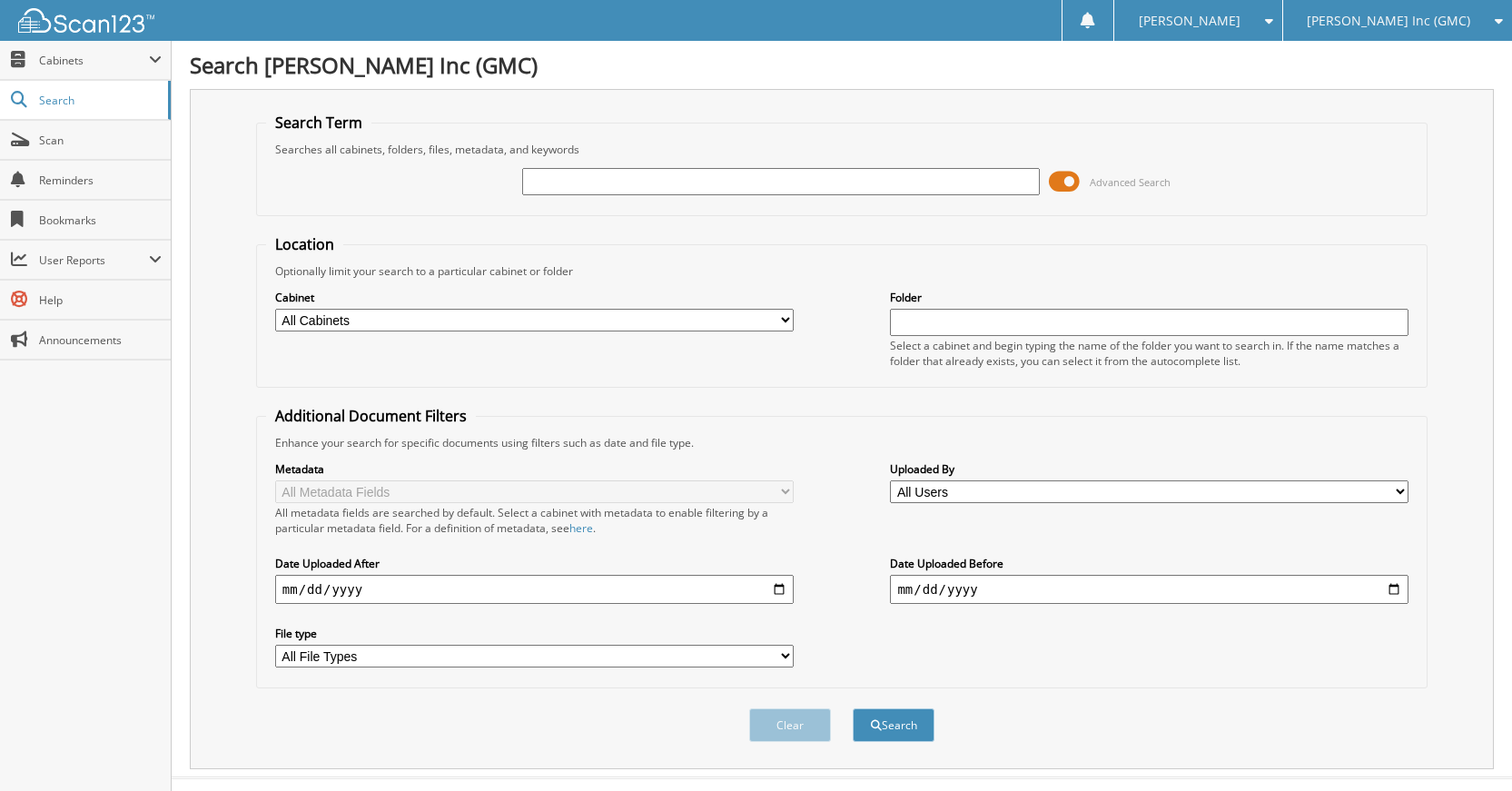
click at [812, 184] on input "text" at bounding box center [781, 182] width 518 height 27
type input "B20134"
click at [852, 709] on button "Search" at bounding box center [892, 725] width 81 height 34
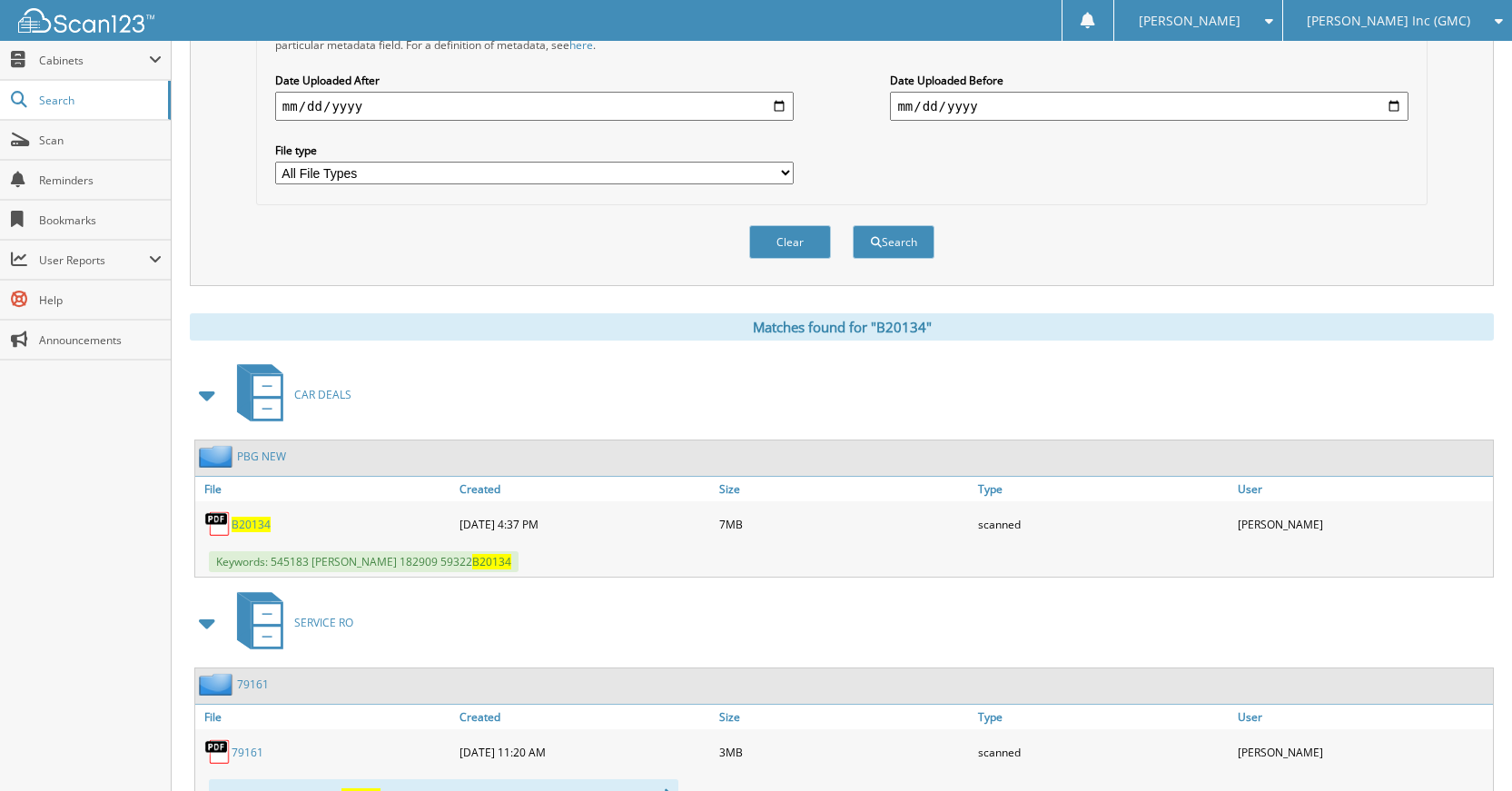
scroll to position [454, 0]
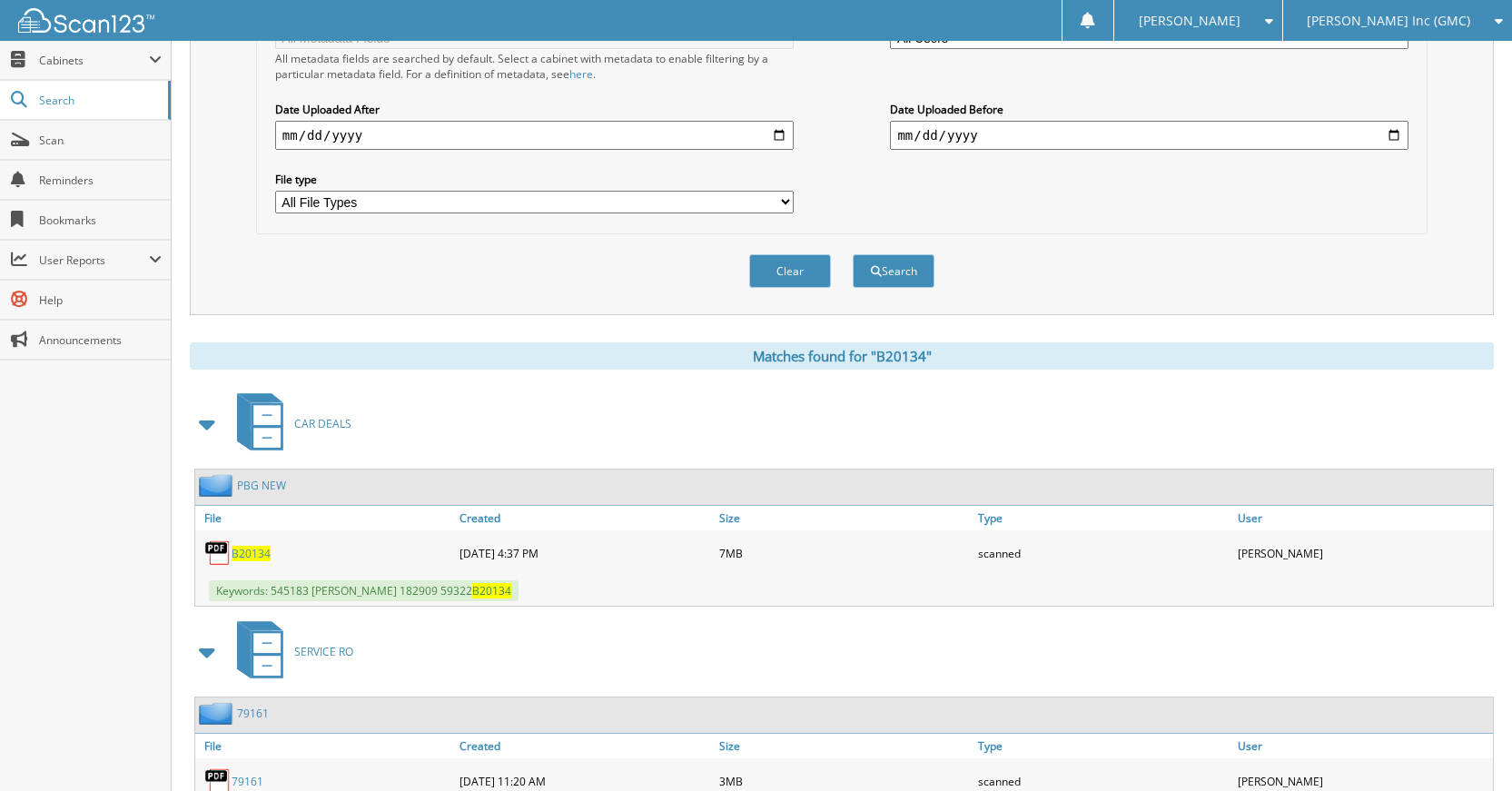
click at [766, 273] on button "Clear" at bounding box center [789, 271] width 81 height 34
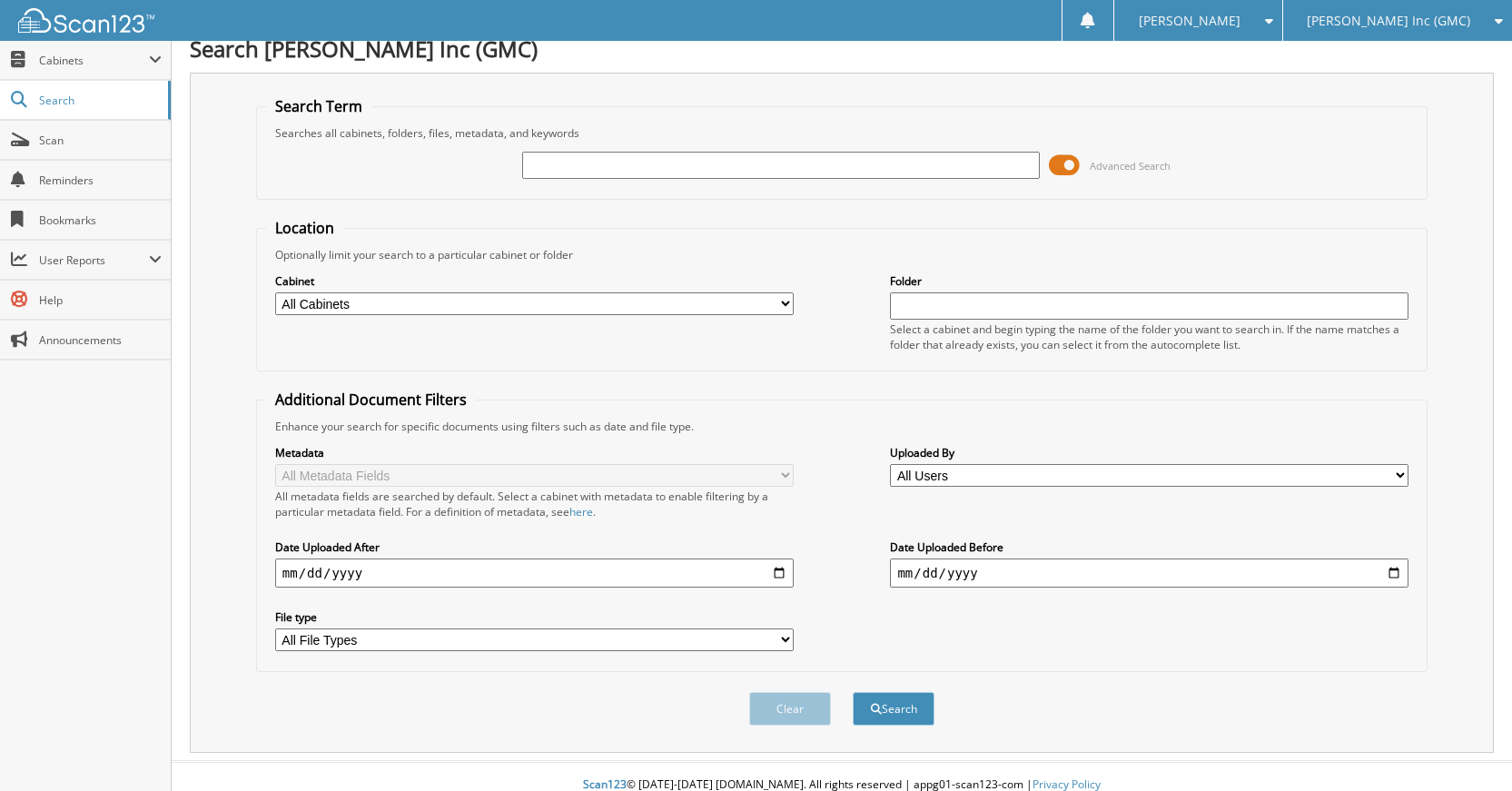
scroll to position [0, 0]
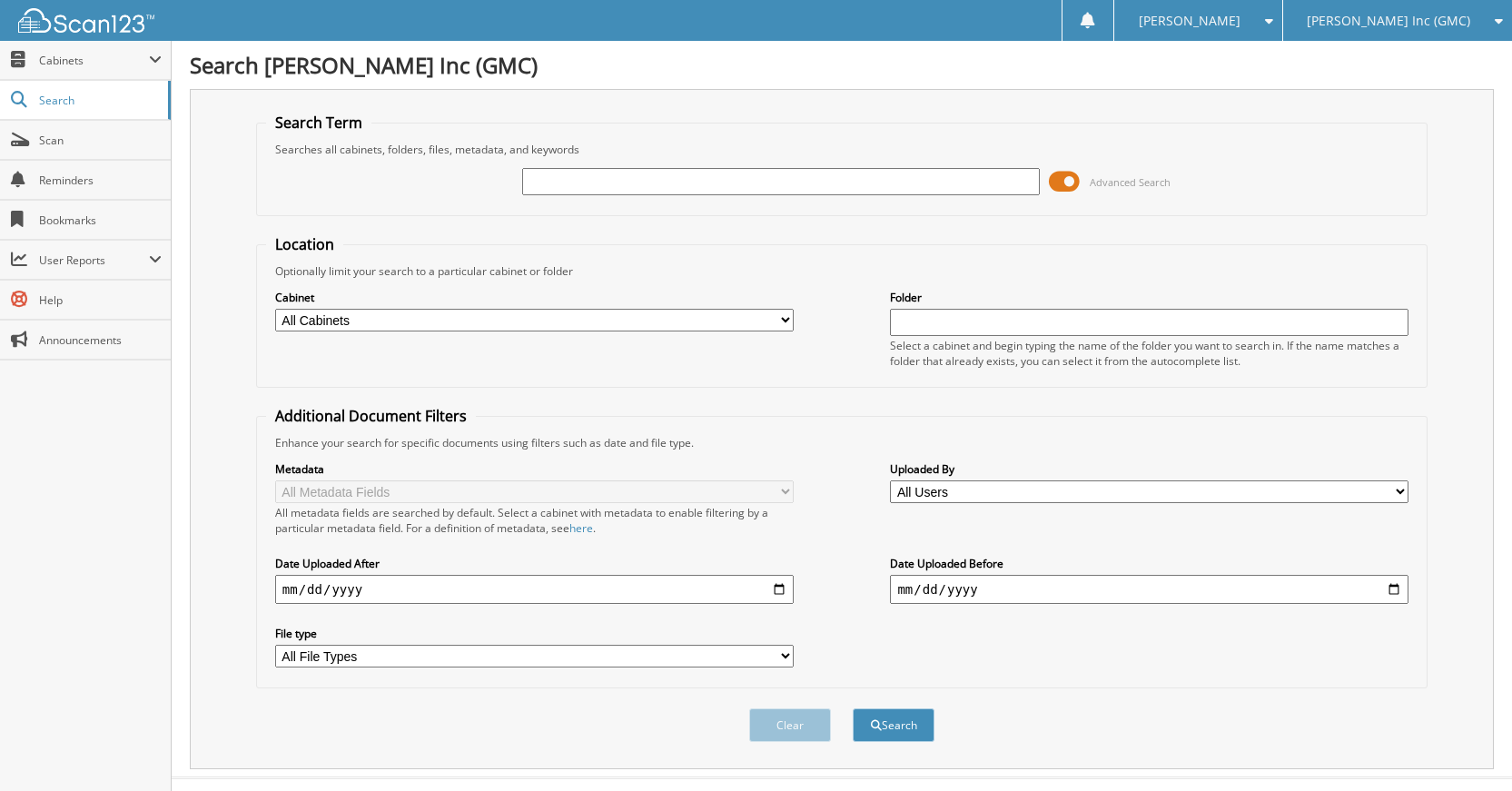
click at [869, 180] on input "text" at bounding box center [781, 182] width 518 height 27
type input "G"
type input "B8024"
click at [852, 709] on button "Search" at bounding box center [892, 725] width 81 height 34
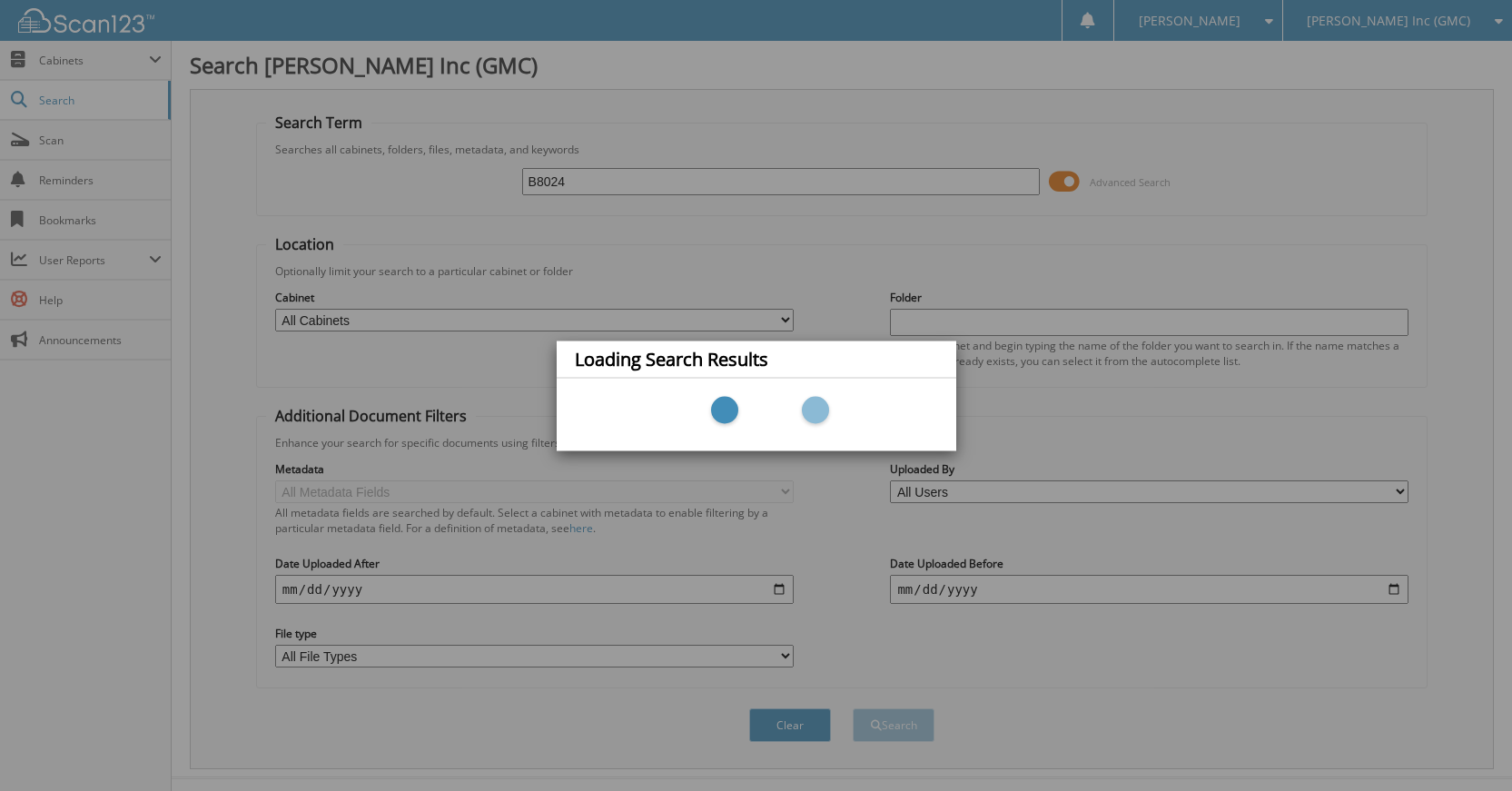
scroll to position [34, 0]
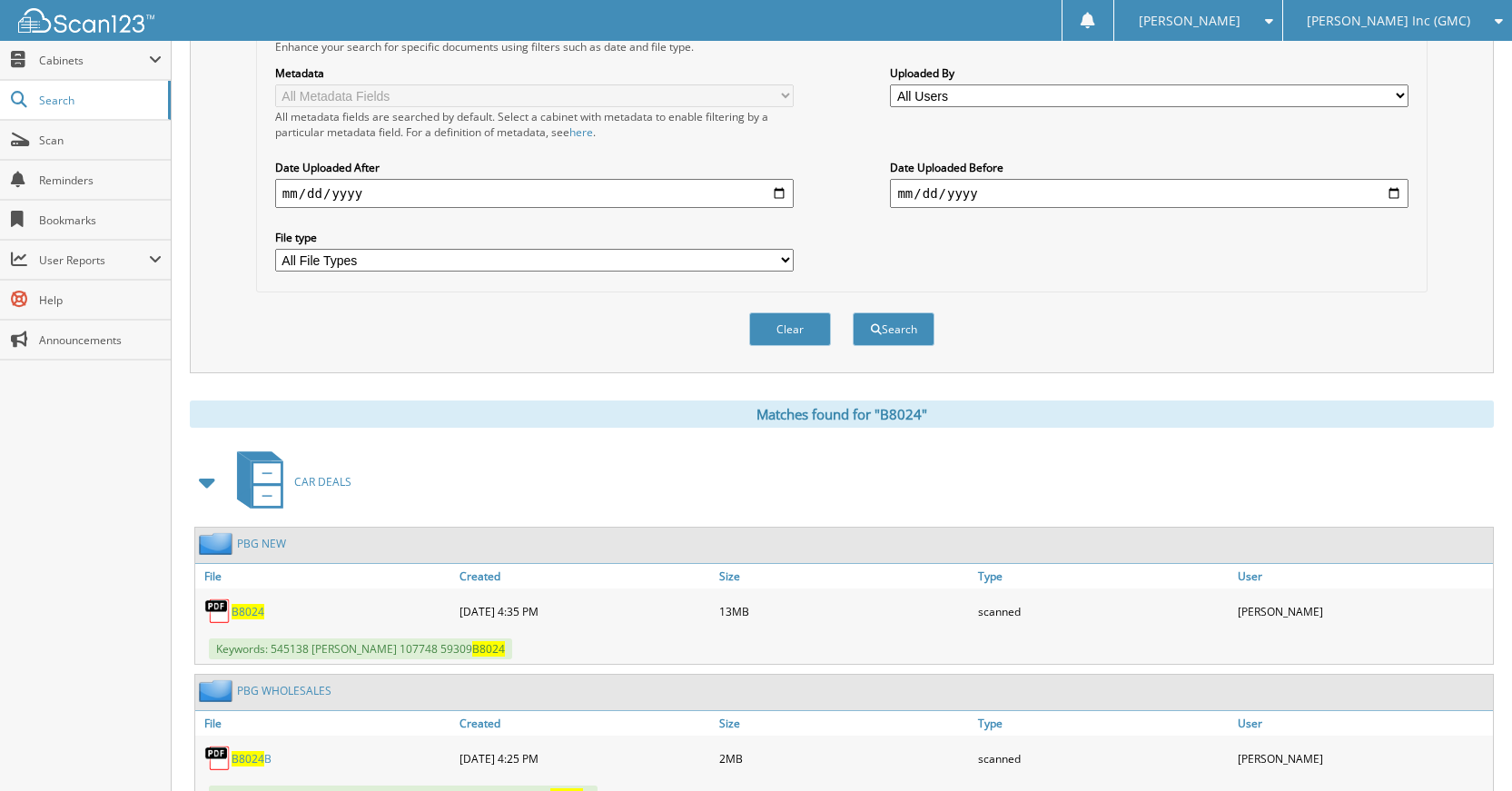
scroll to position [363, 0]
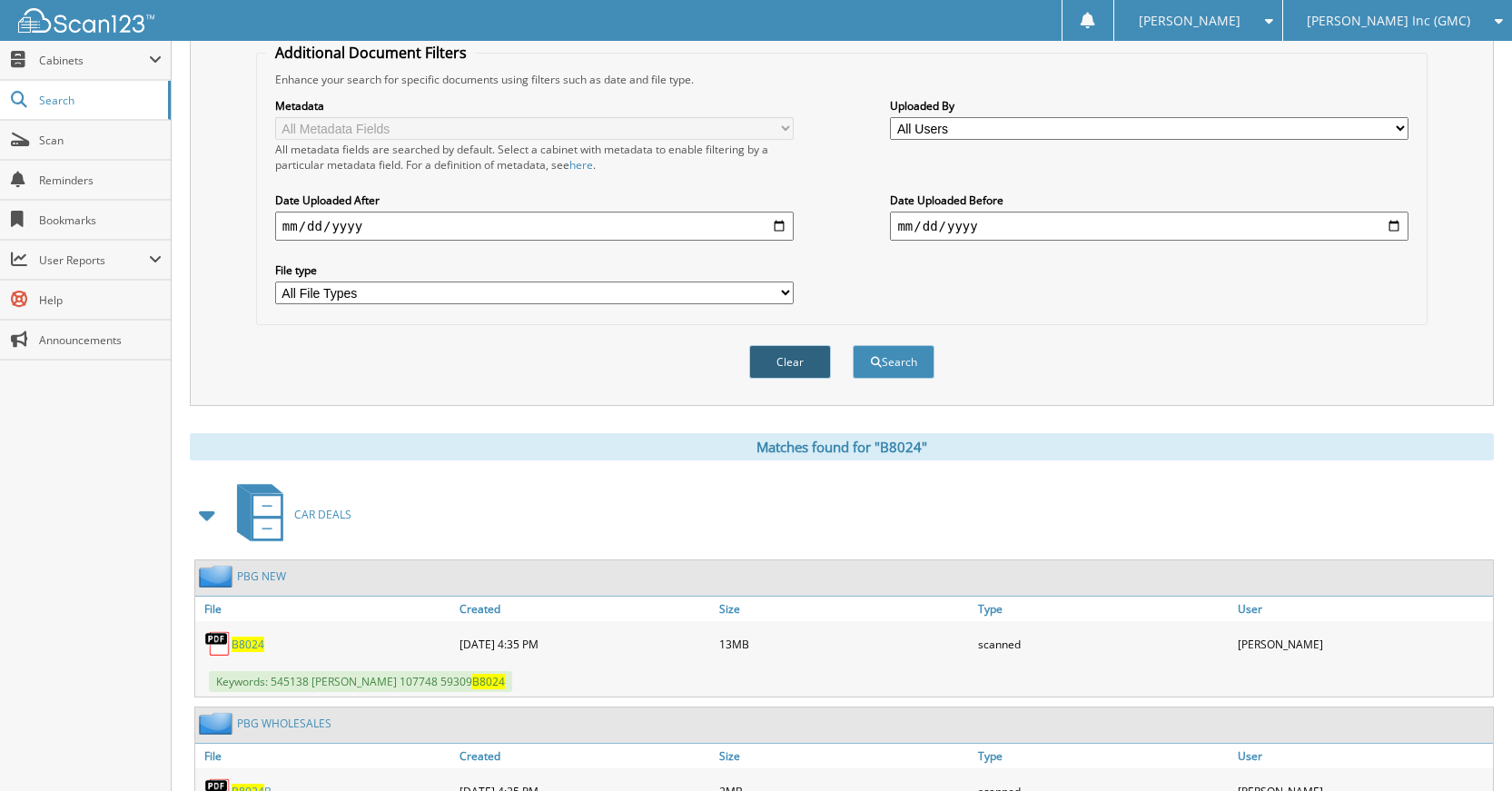
click at [791, 371] on button "Clear" at bounding box center [789, 362] width 81 height 34
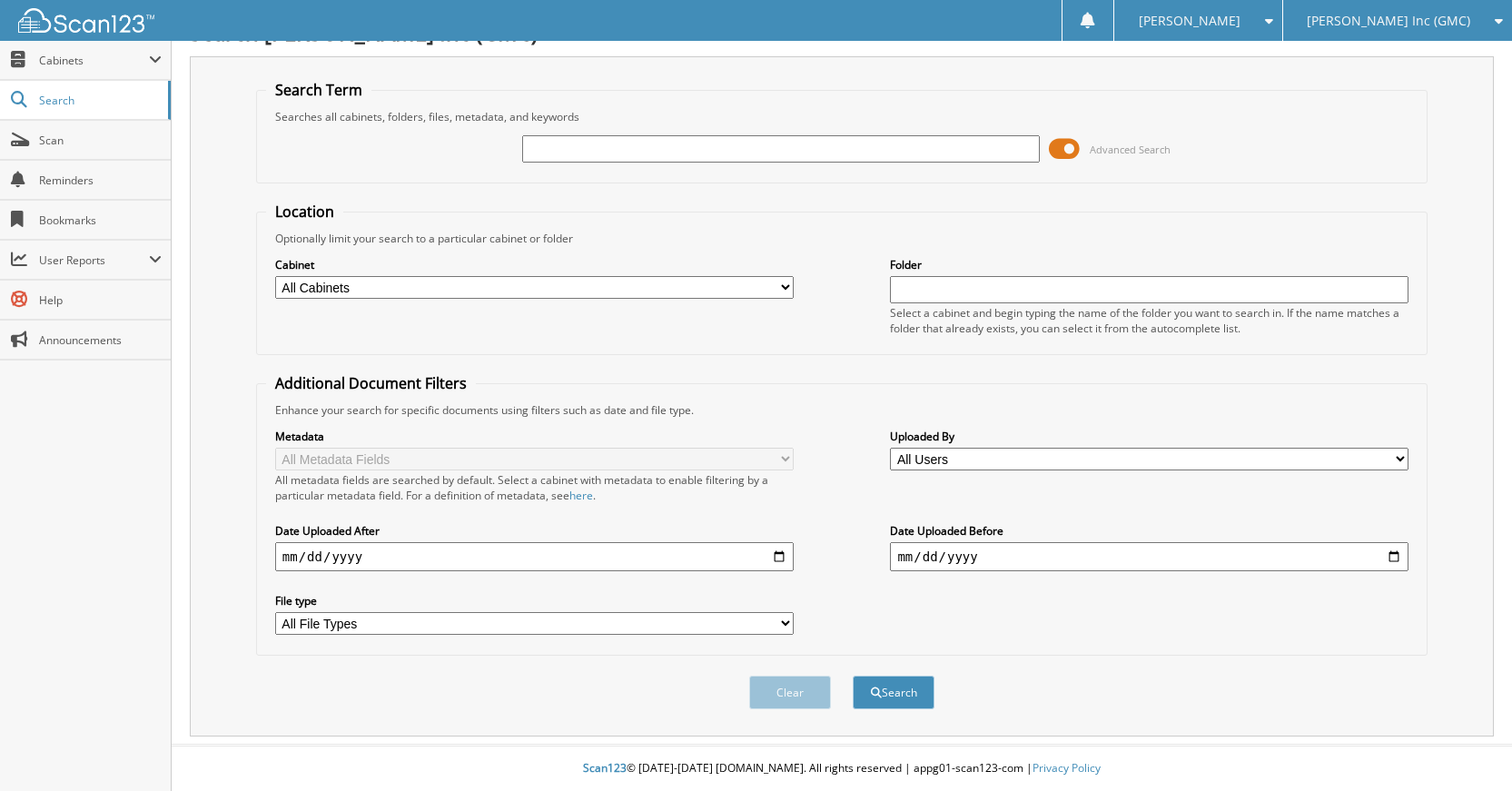
scroll to position [0, 0]
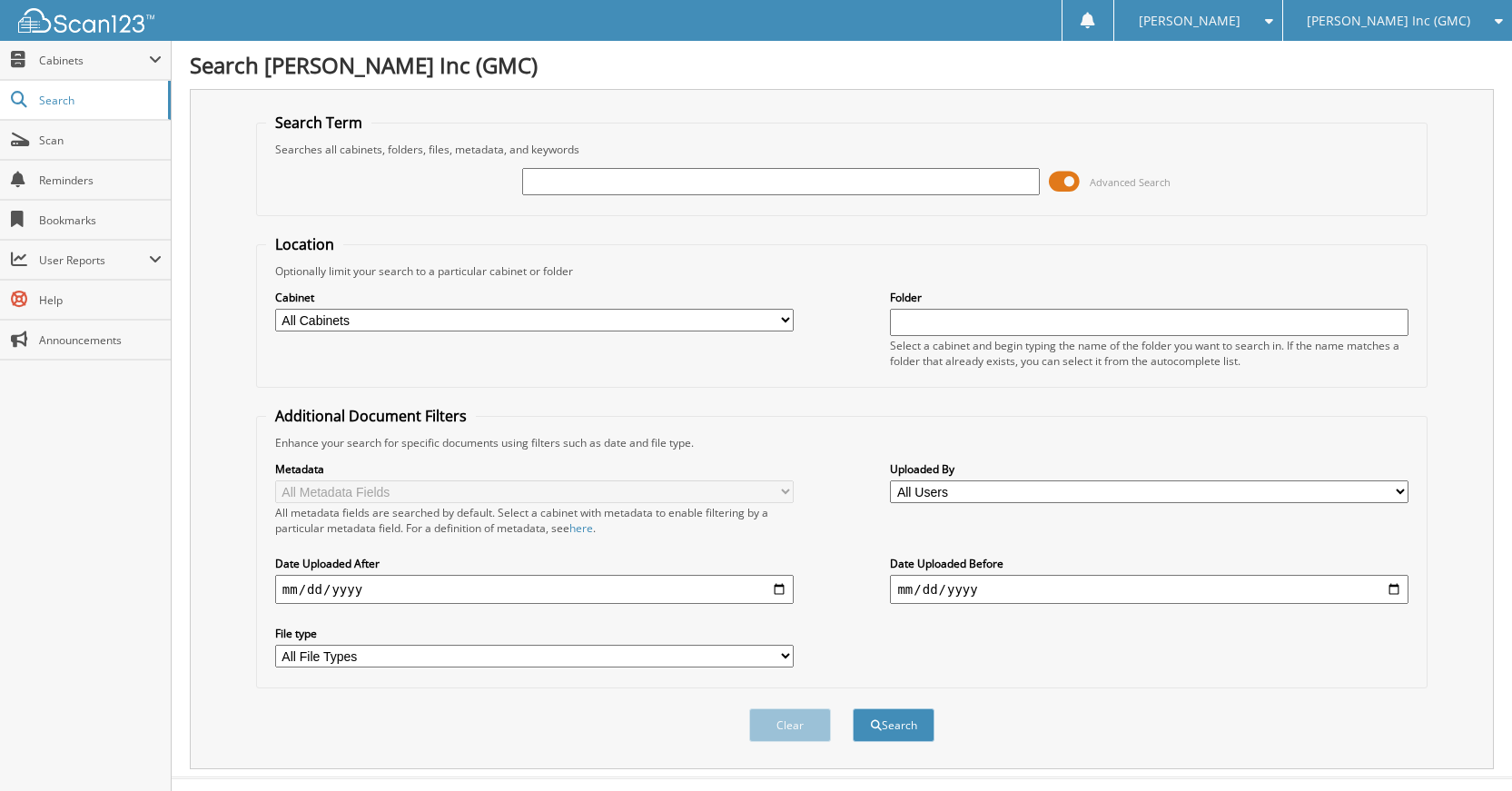
click at [862, 196] on div at bounding box center [781, 182] width 518 height 31
click at [862, 179] on input "text" at bounding box center [781, 182] width 518 height 27
type input "B20152"
click at [852, 709] on button "Search" at bounding box center [892, 725] width 81 height 34
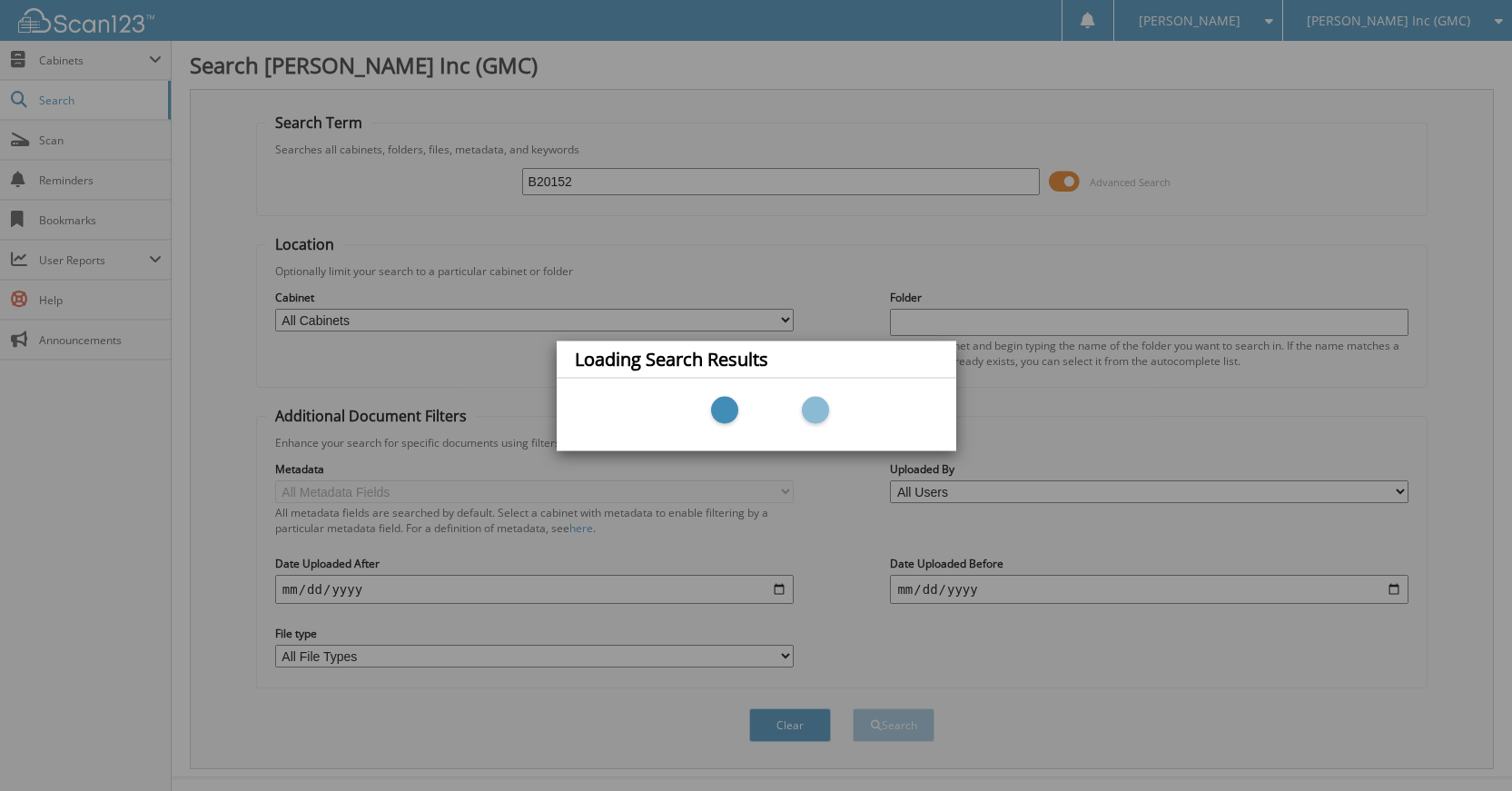
scroll to position [34, 0]
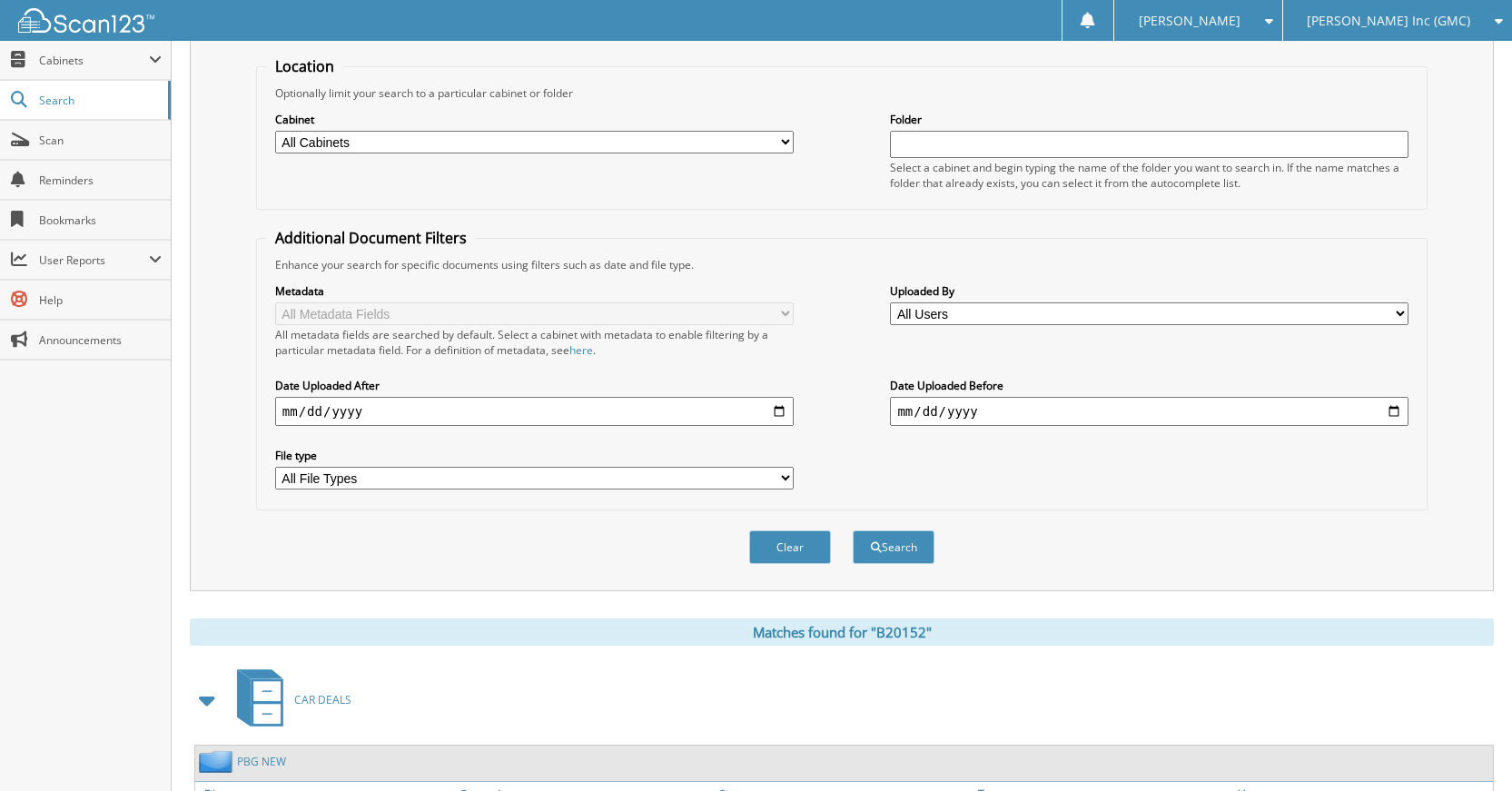
scroll to position [325, 0]
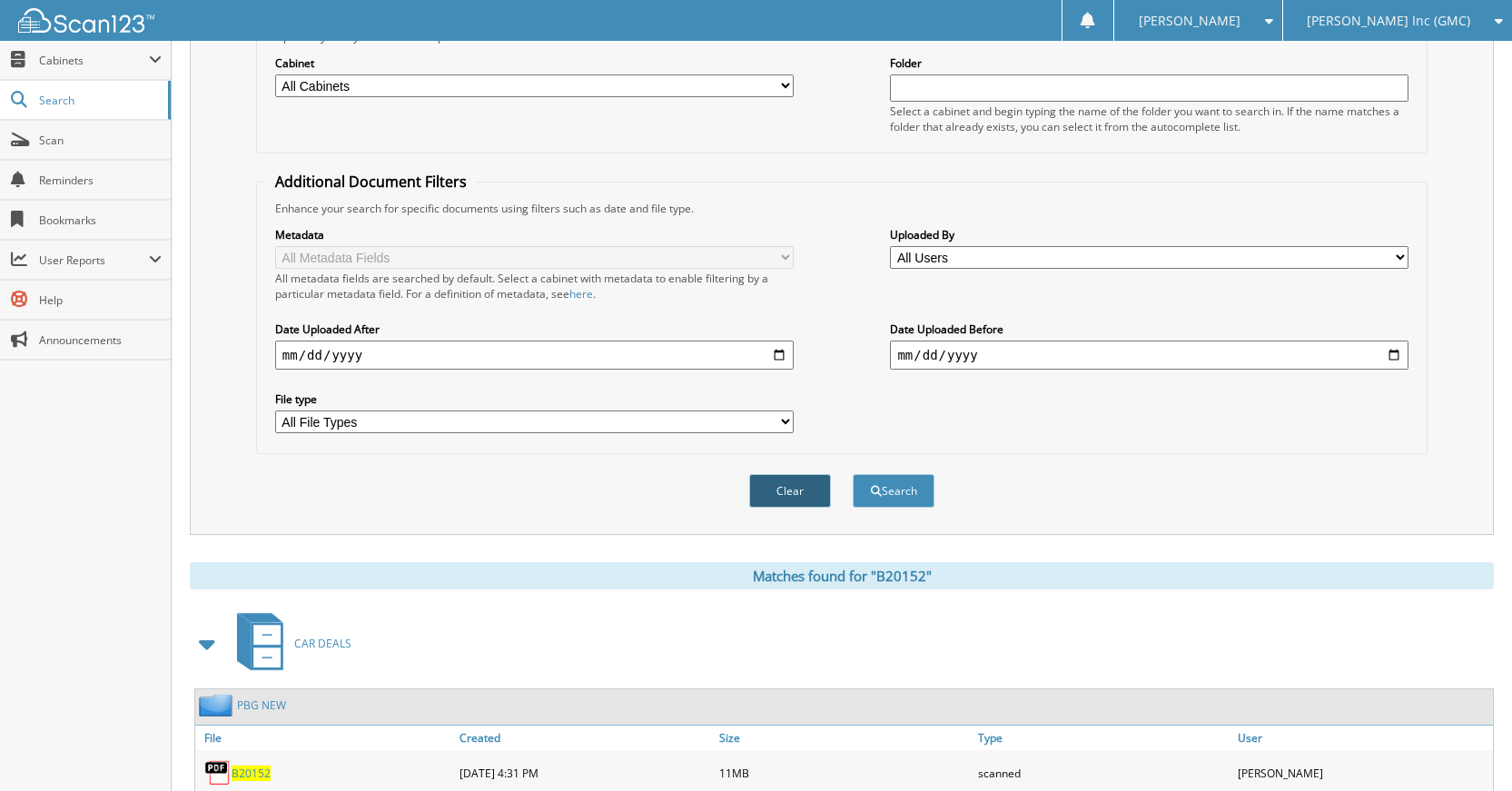
click at [786, 499] on button "Clear" at bounding box center [789, 491] width 81 height 34
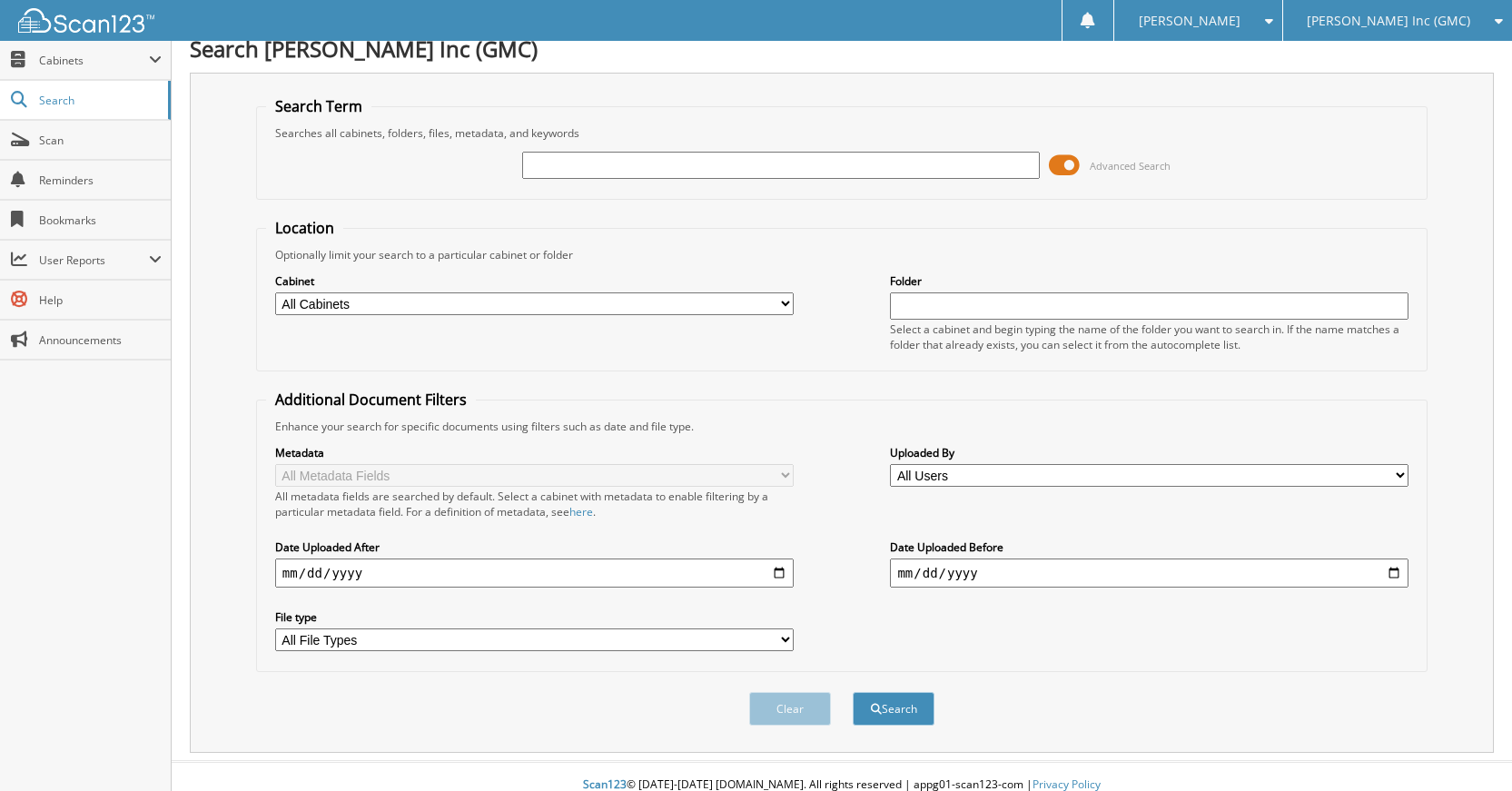
scroll to position [0, 0]
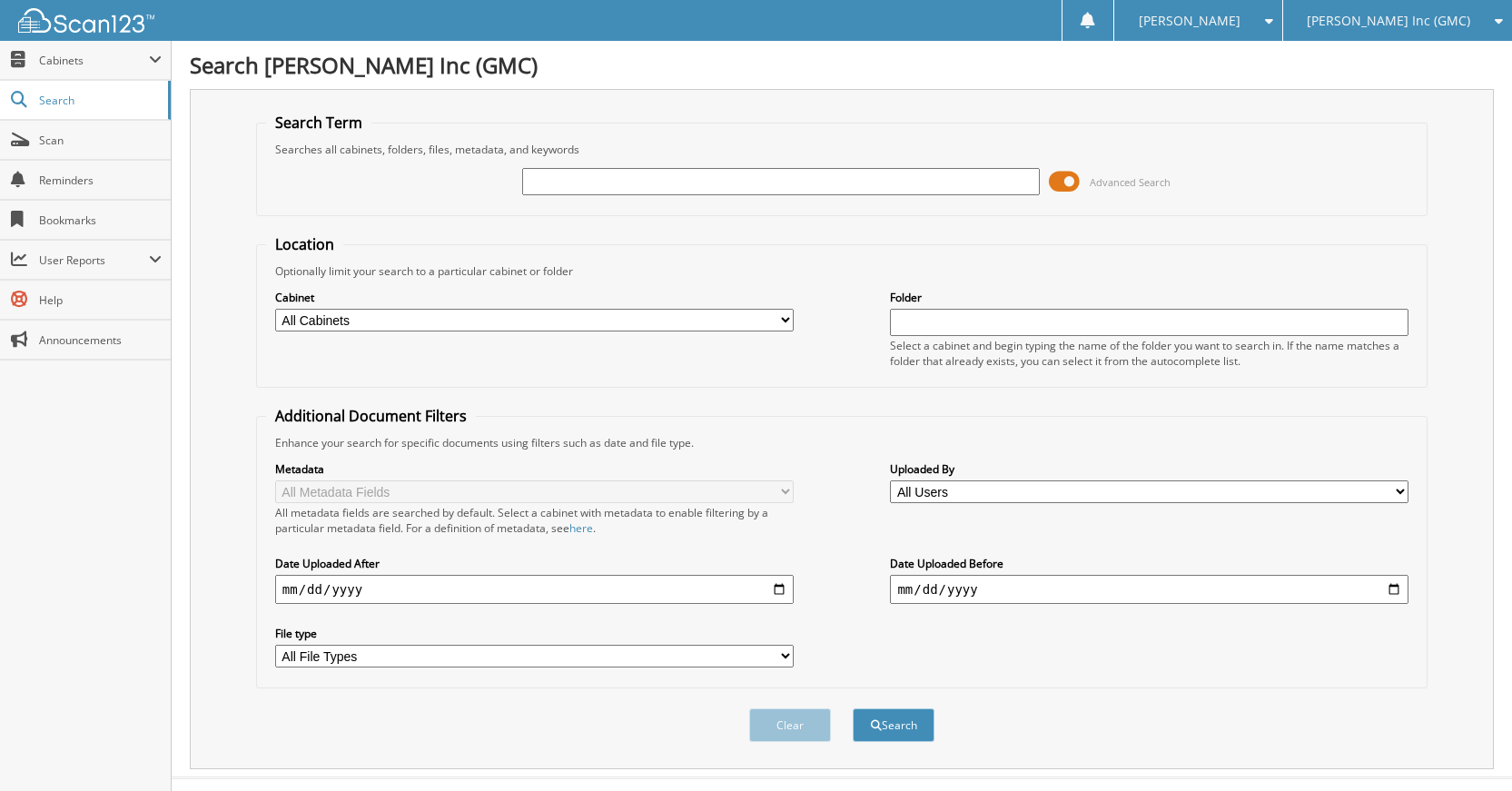
click at [879, 188] on input "text" at bounding box center [781, 182] width 518 height 27
type input "B20170"
click at [852, 709] on button "Search" at bounding box center [892, 725] width 81 height 34
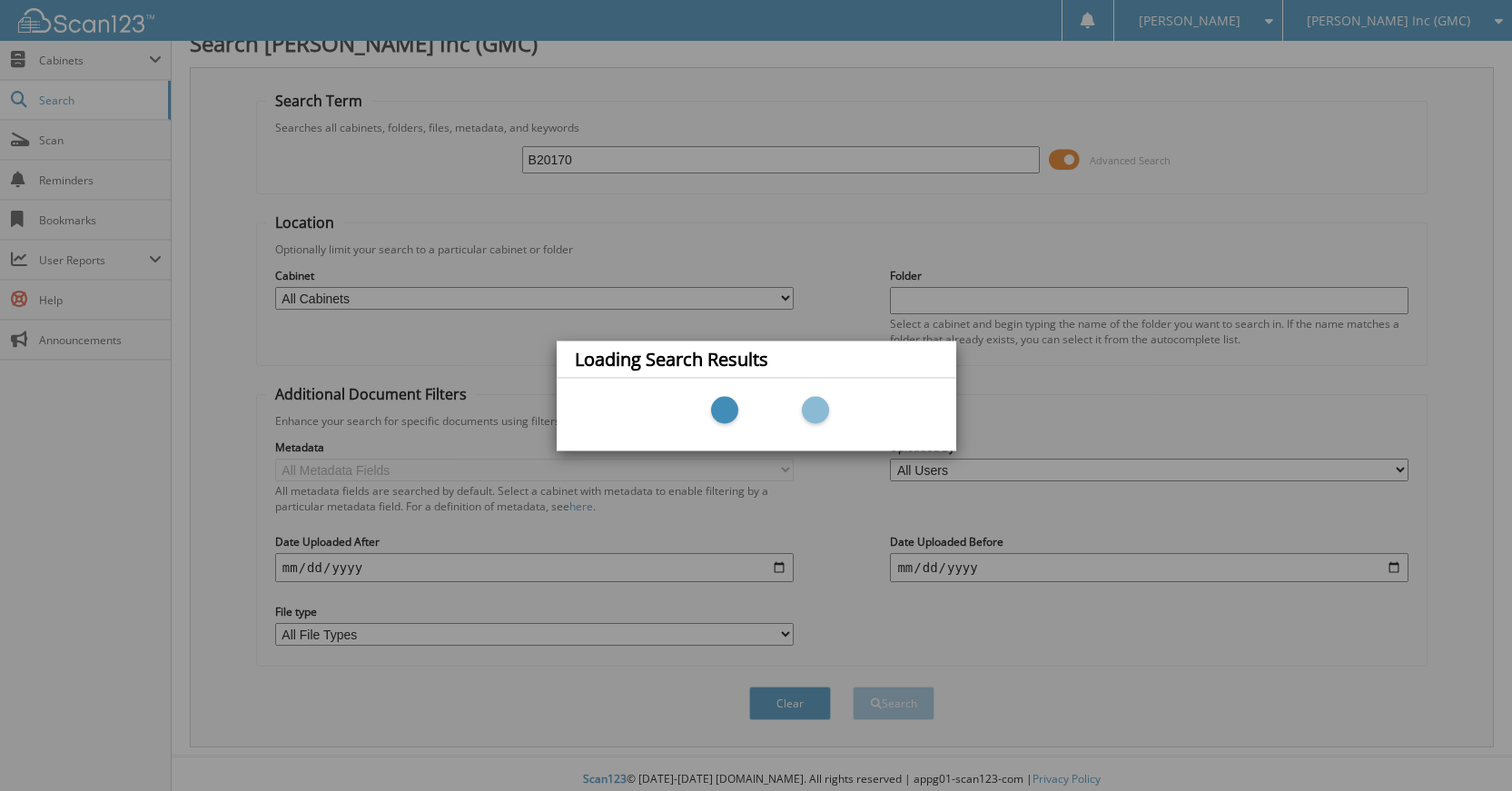
scroll to position [34, 0]
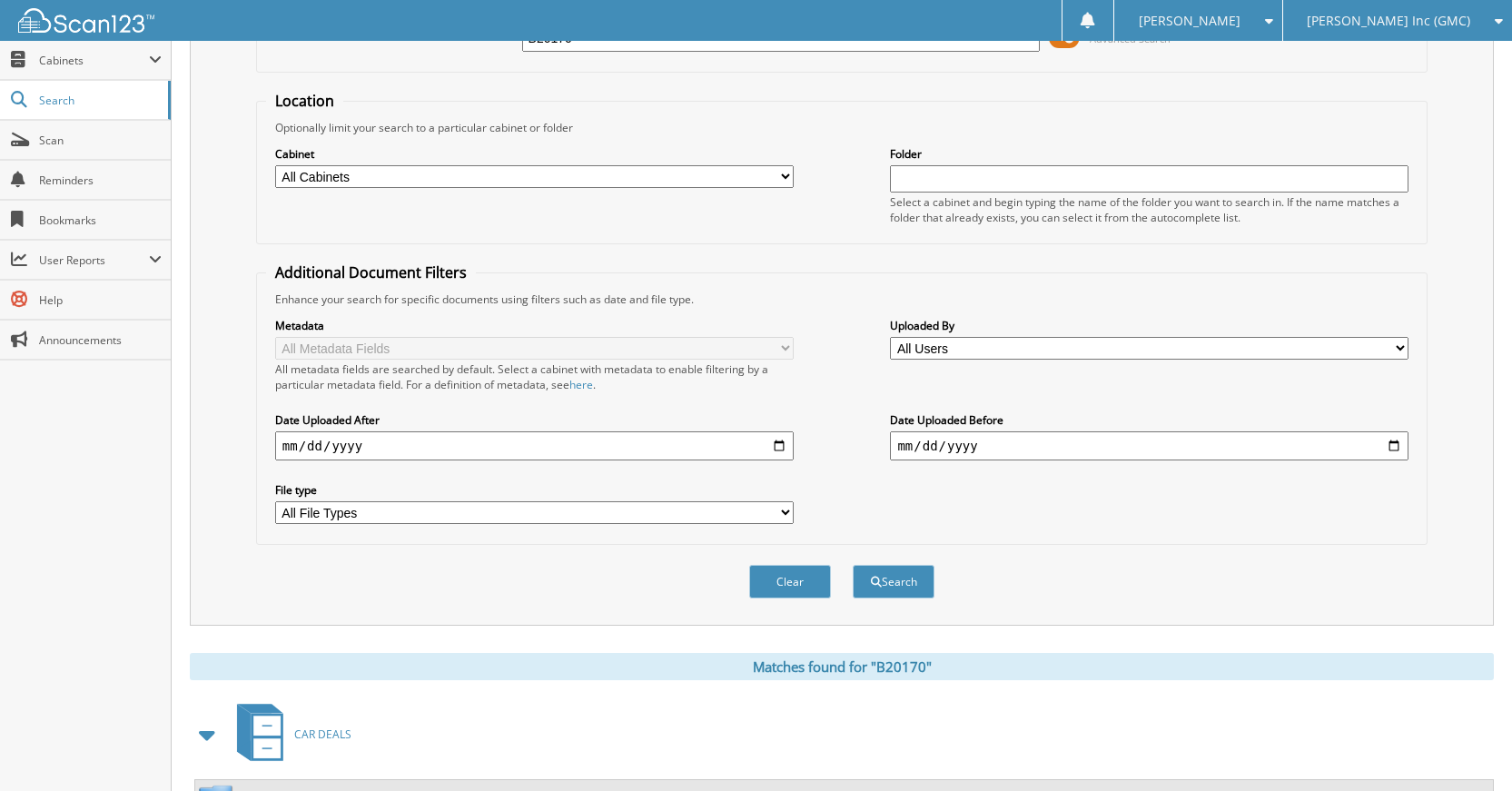
scroll to position [325, 0]
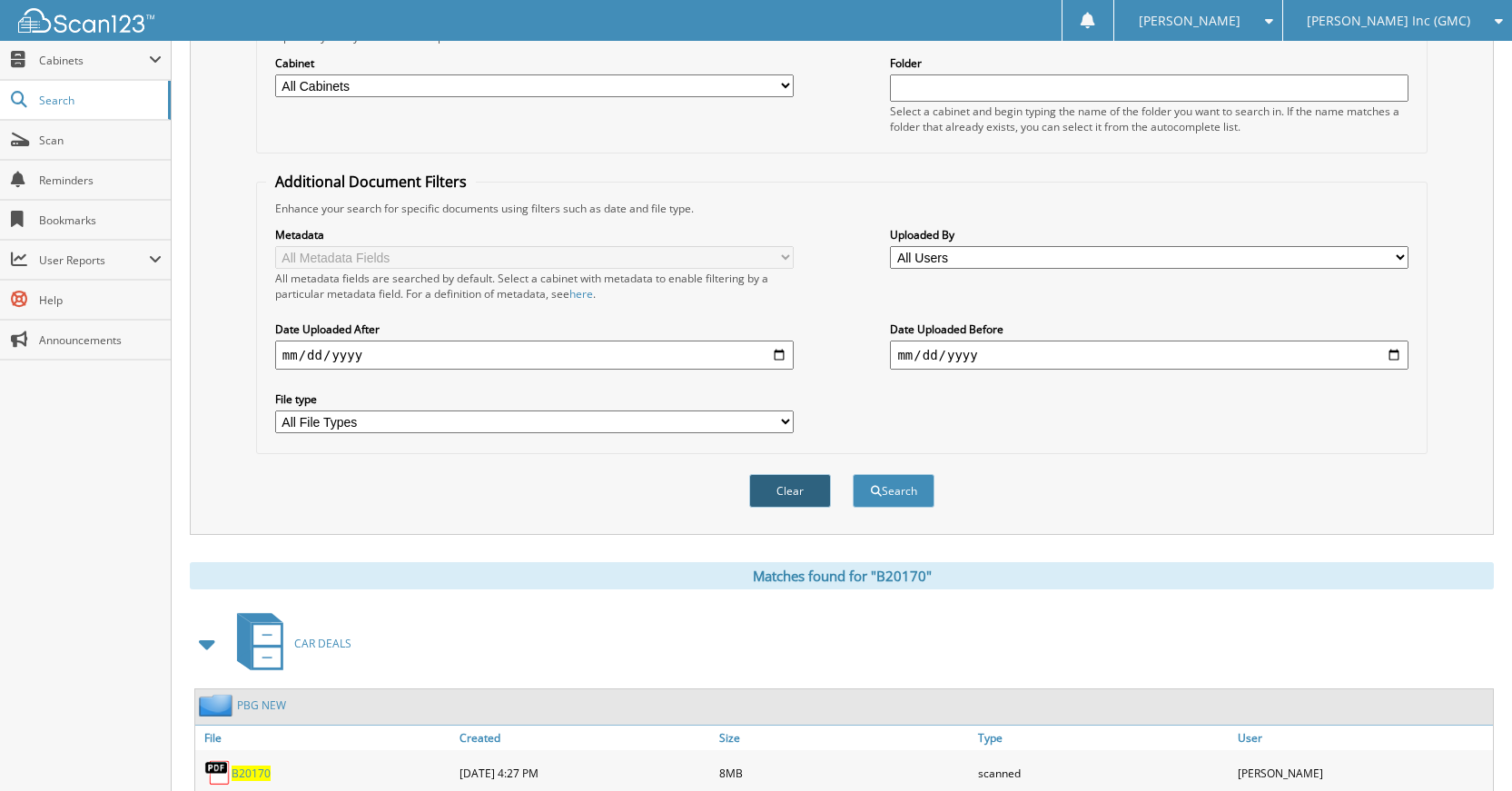
click at [794, 479] on button "Clear" at bounding box center [789, 491] width 81 height 34
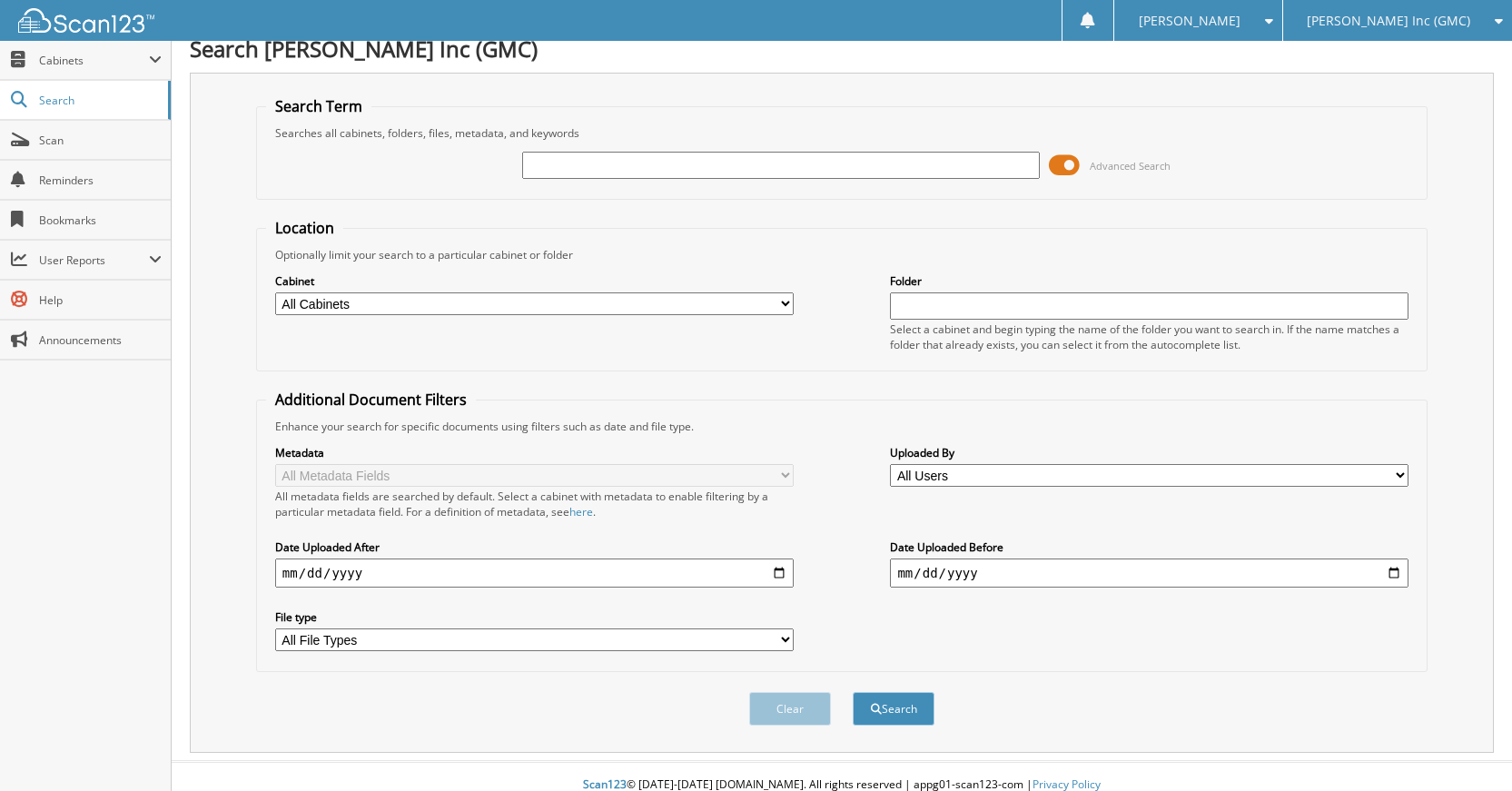
scroll to position [0, 0]
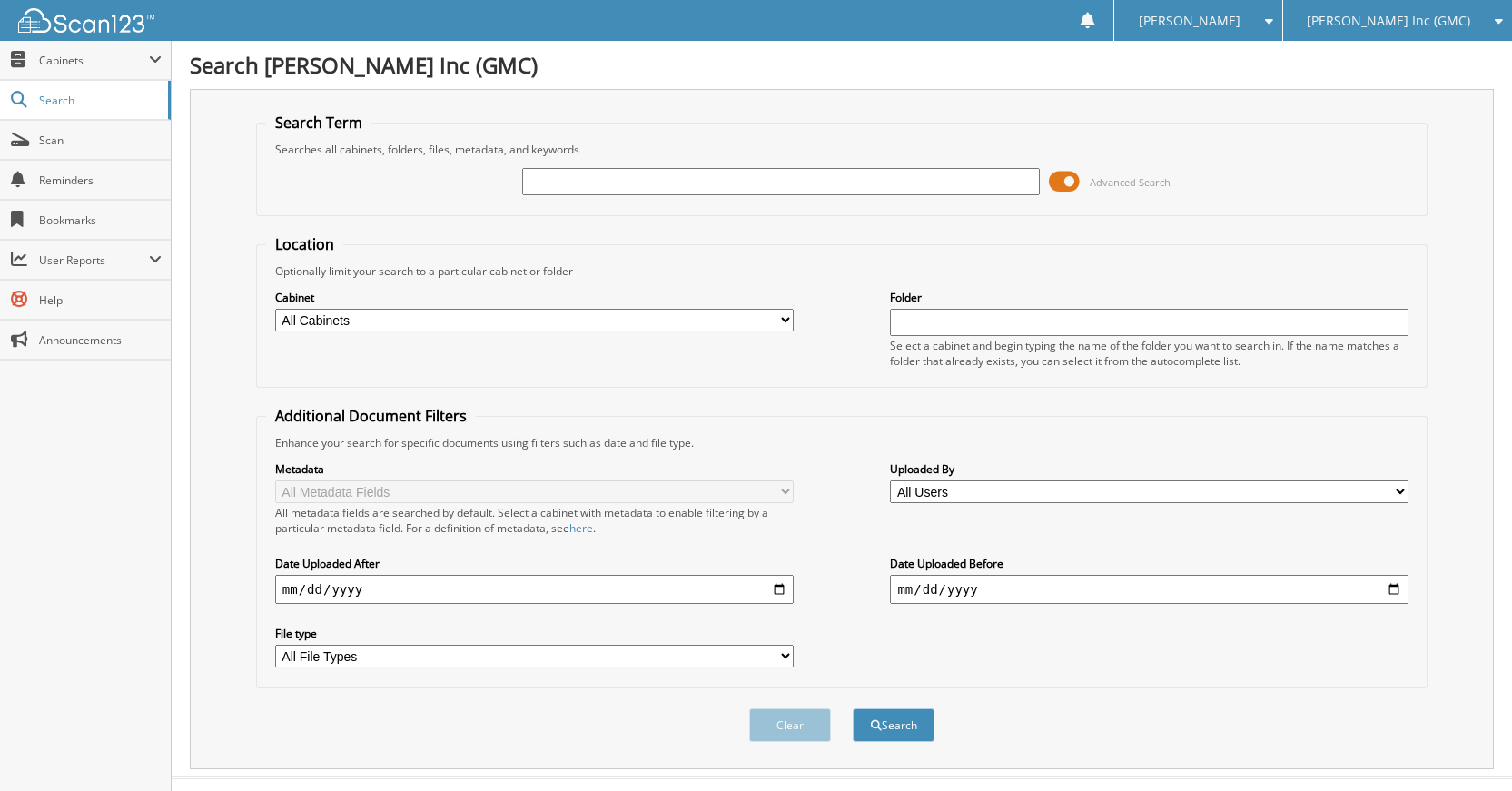
click at [921, 167] on div at bounding box center [781, 182] width 518 height 31
click at [925, 173] on input "text" at bounding box center [781, 182] width 518 height 27
type input "B9228"
click at [852, 709] on button "Search" at bounding box center [892, 725] width 81 height 34
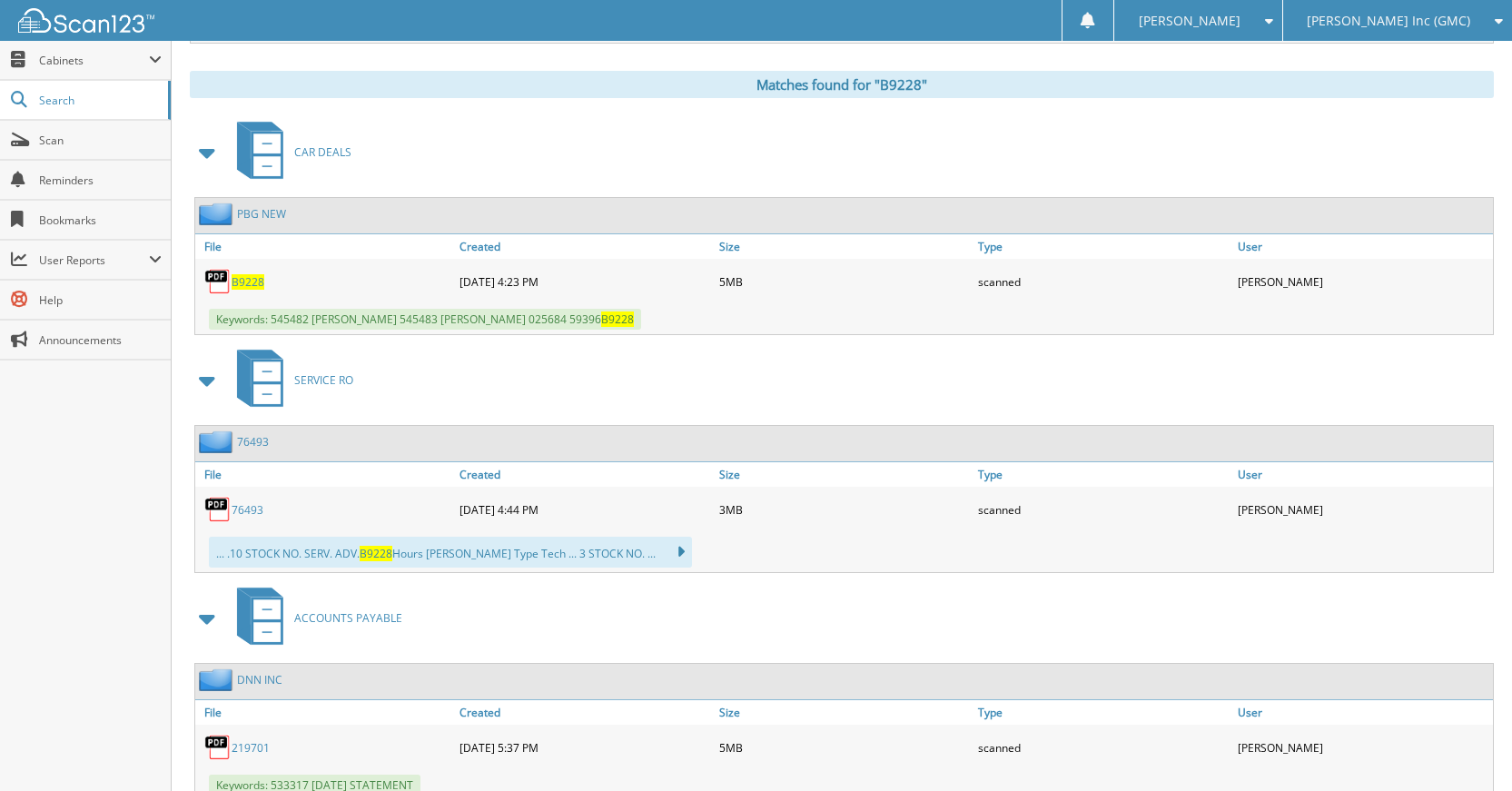
scroll to position [727, 0]
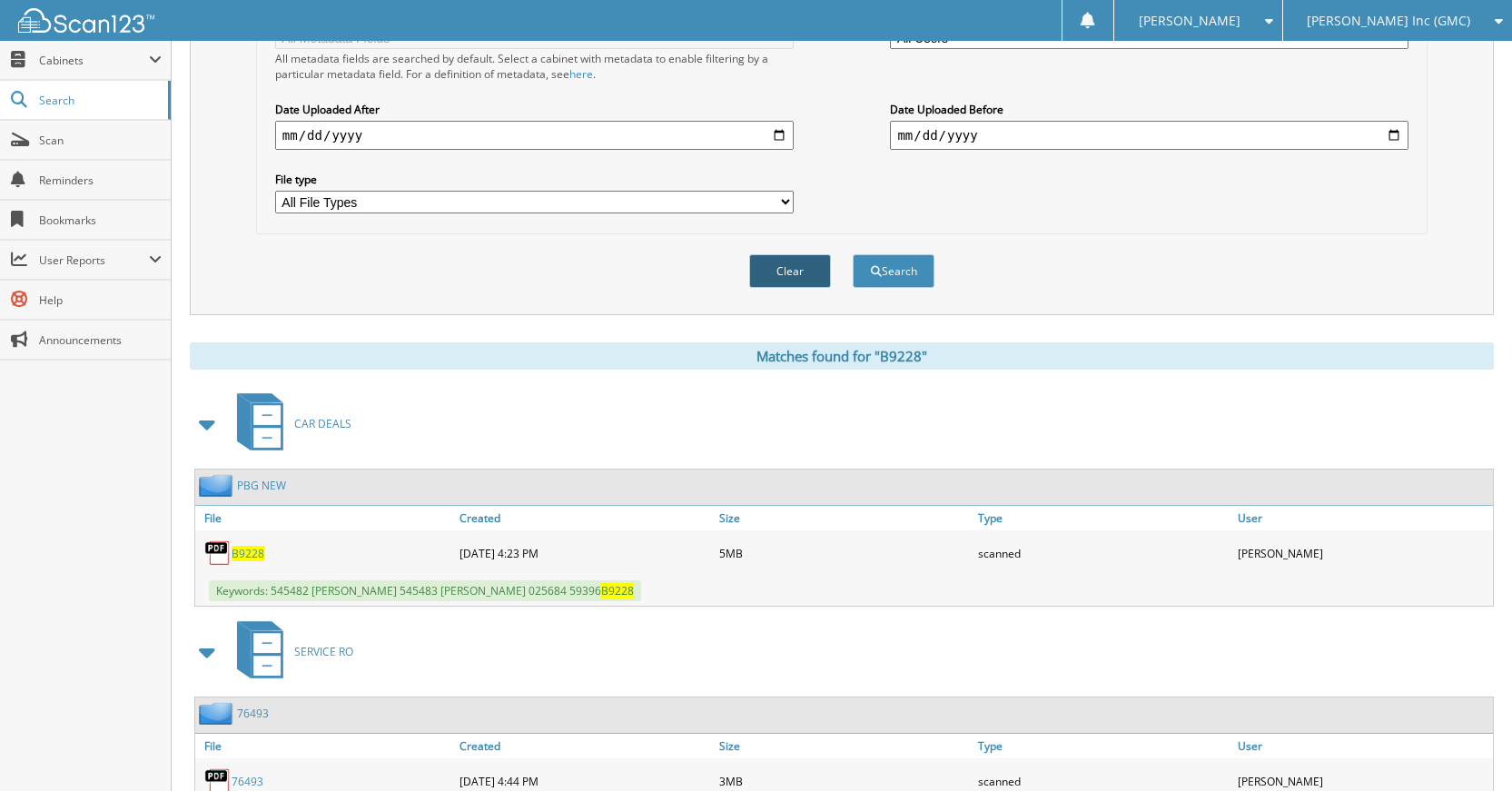
drag, startPoint x: 805, startPoint y: 265, endPoint x: 789, endPoint y: 289, distance: 28.8
click at [801, 267] on button "Clear" at bounding box center [789, 271] width 81 height 34
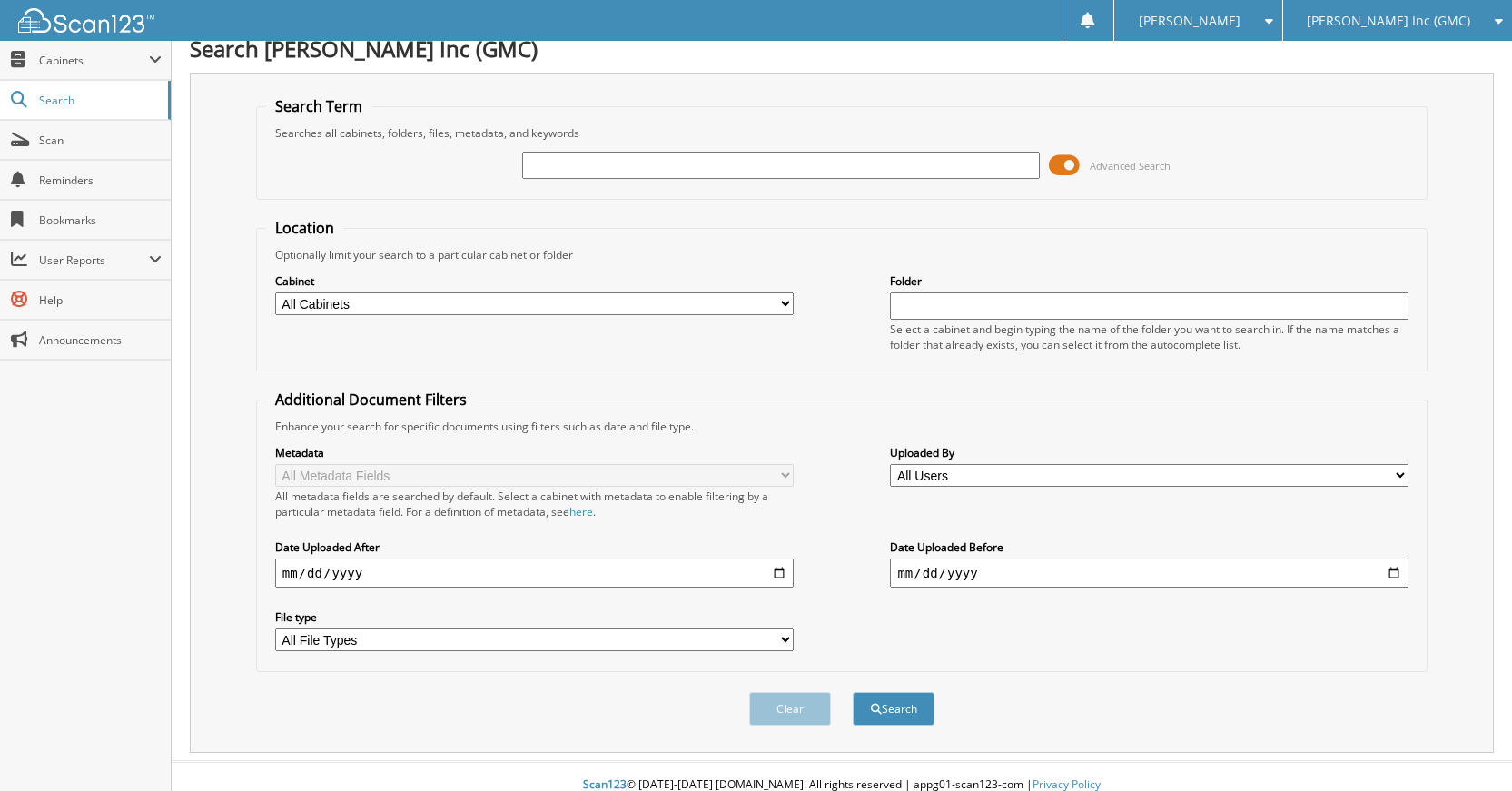
scroll to position [0, 0]
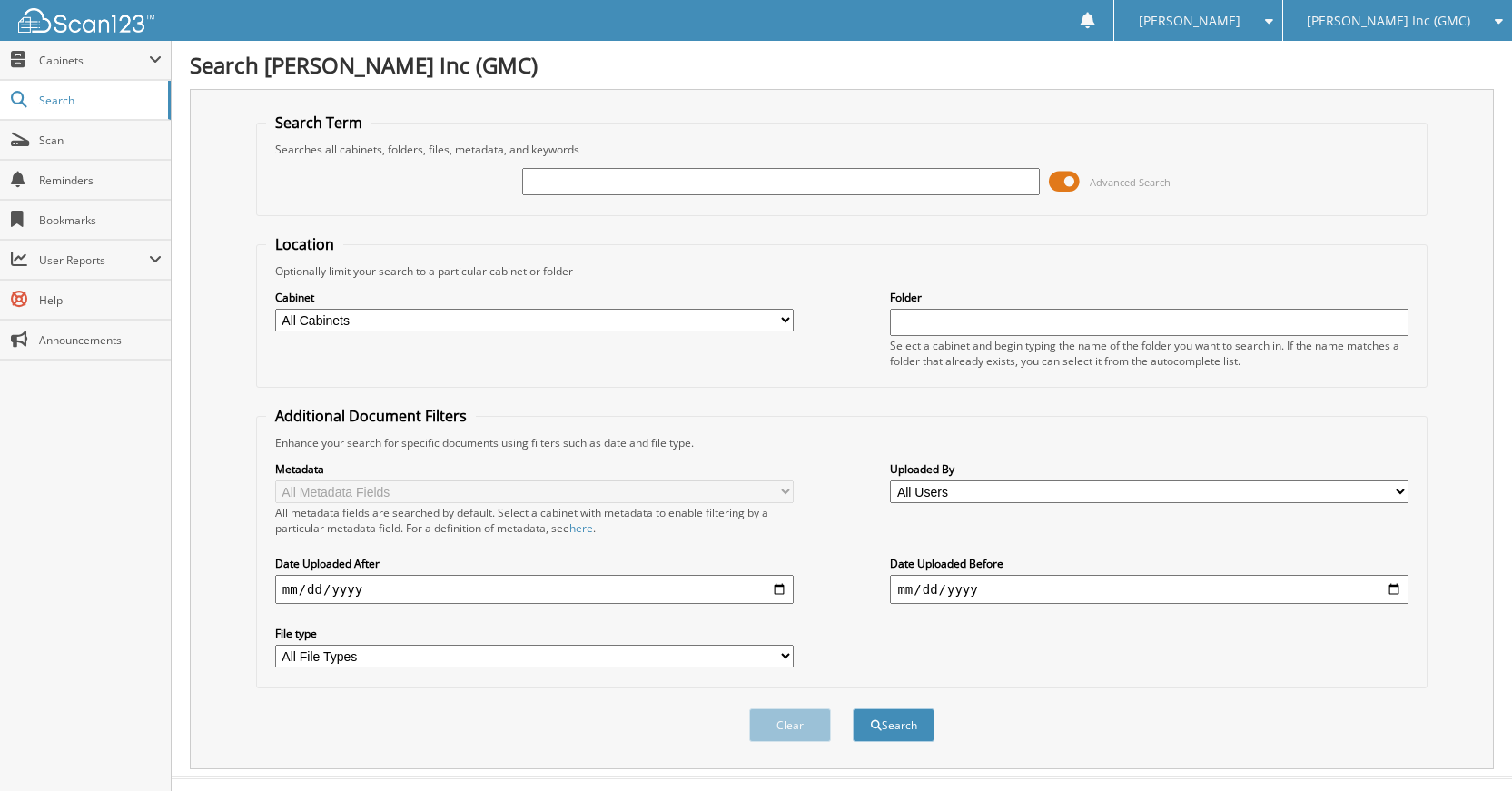
click at [839, 177] on input "text" at bounding box center [781, 182] width 518 height 27
click at [33, 147] on link "Scan" at bounding box center [85, 140] width 170 height 39
